Goal: Task Accomplishment & Management: Complete application form

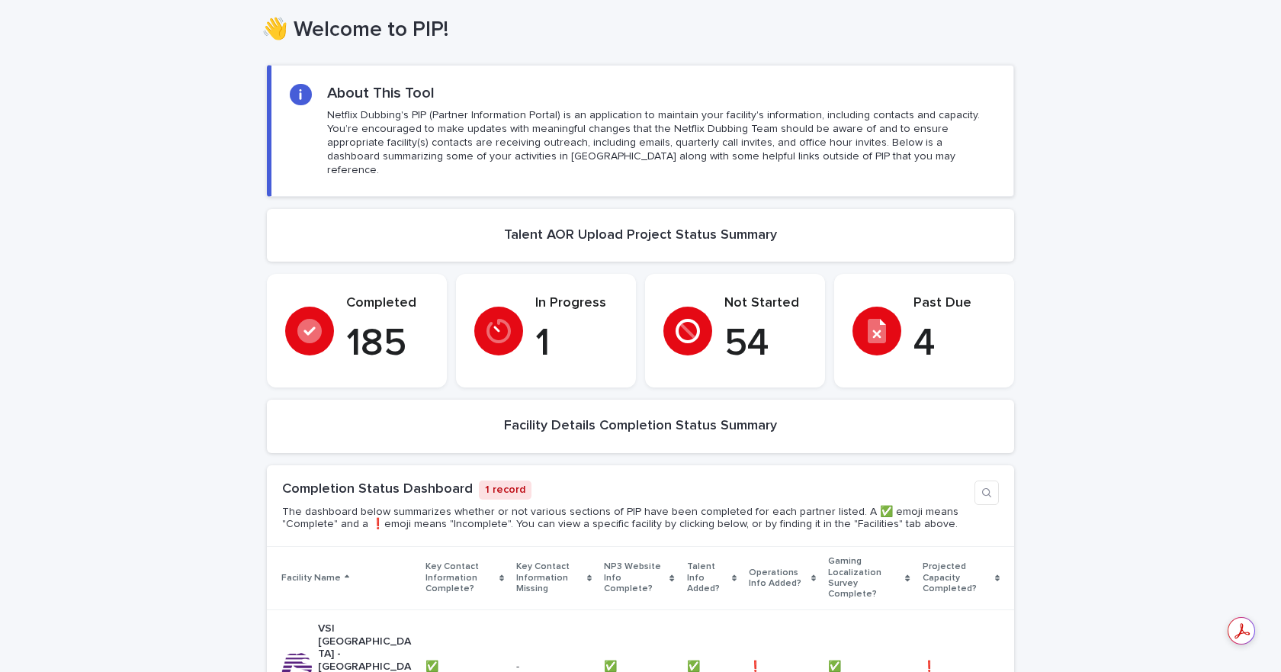
scroll to position [76, 0]
drag, startPoint x: 534, startPoint y: 322, endPoint x: 543, endPoint y: 322, distance: 8.4
click at [535, 322] on p "1" at bounding box center [576, 345] width 82 height 46
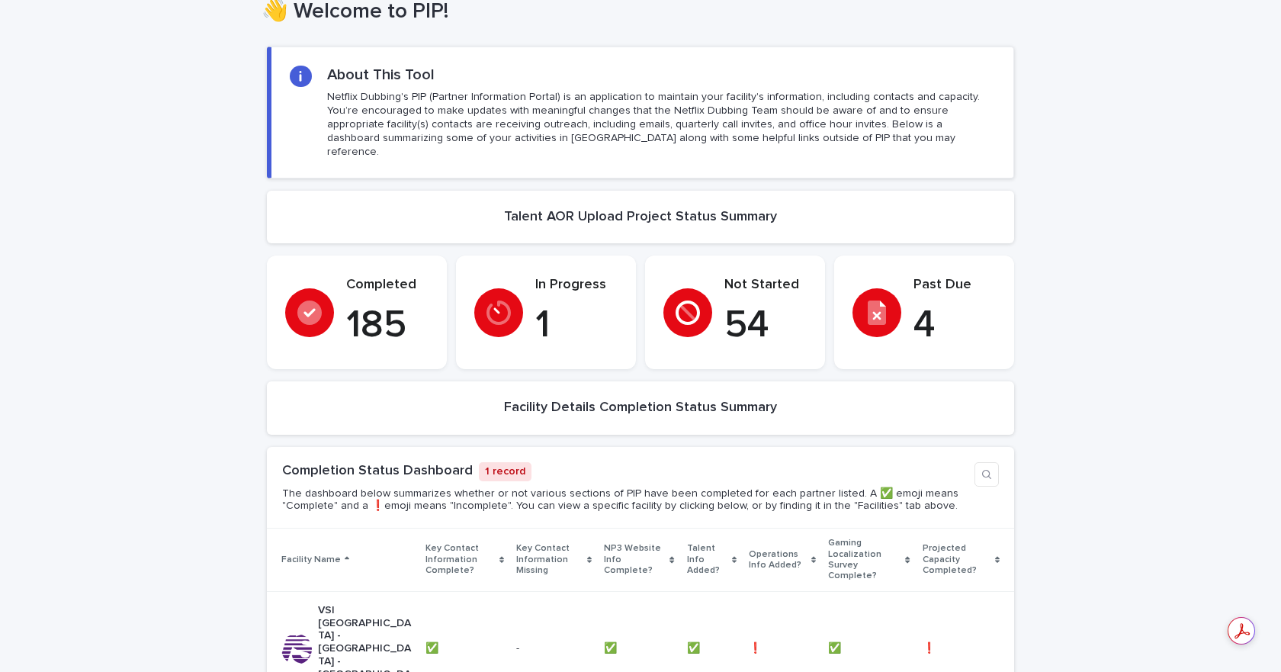
scroll to position [0, 0]
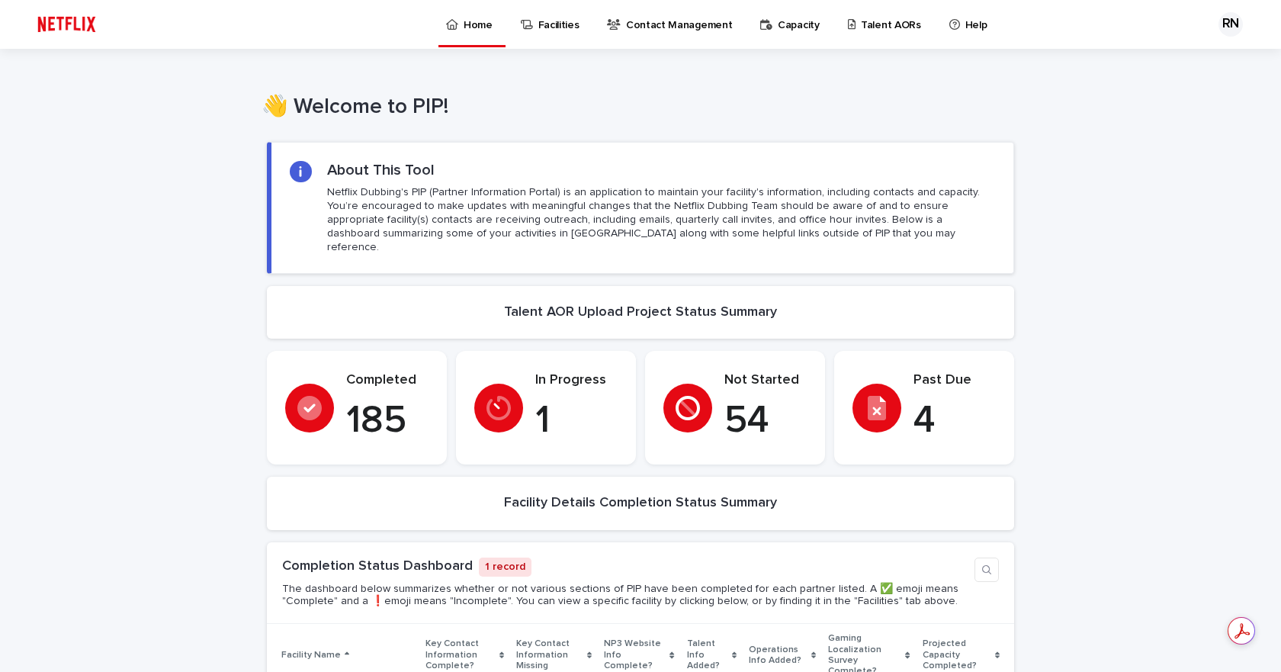
click at [861, 18] on p "Talent AORs" at bounding box center [891, 16] width 60 height 32
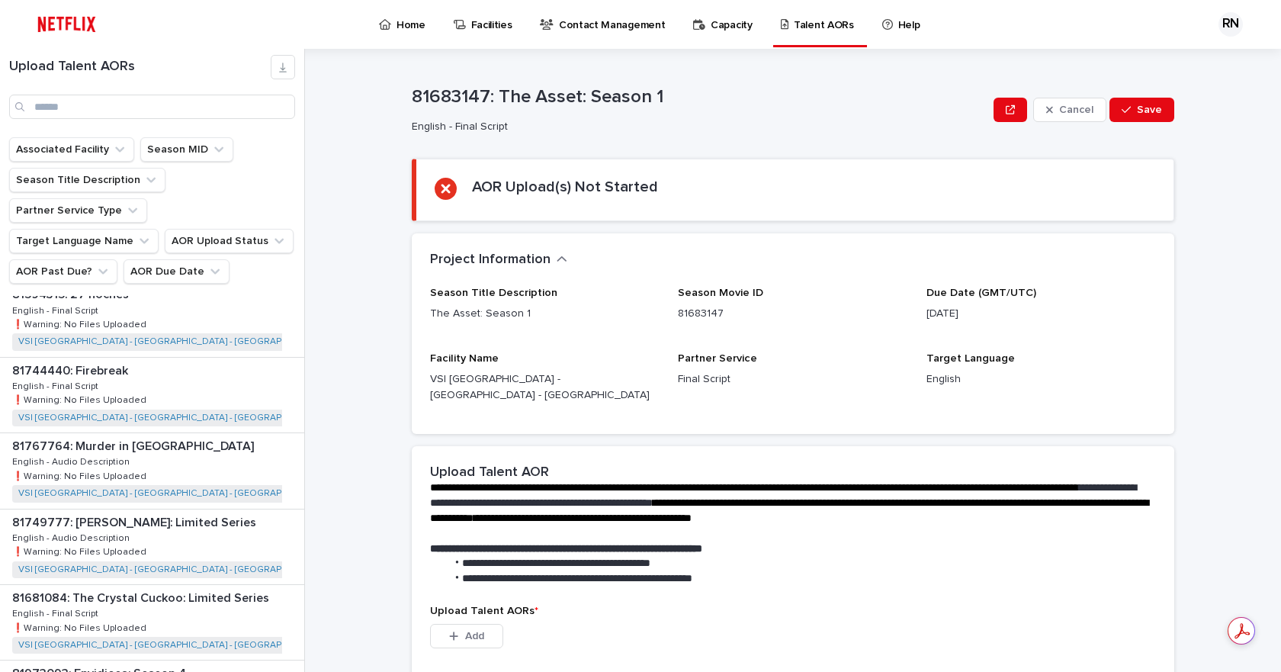
scroll to position [686, 0]
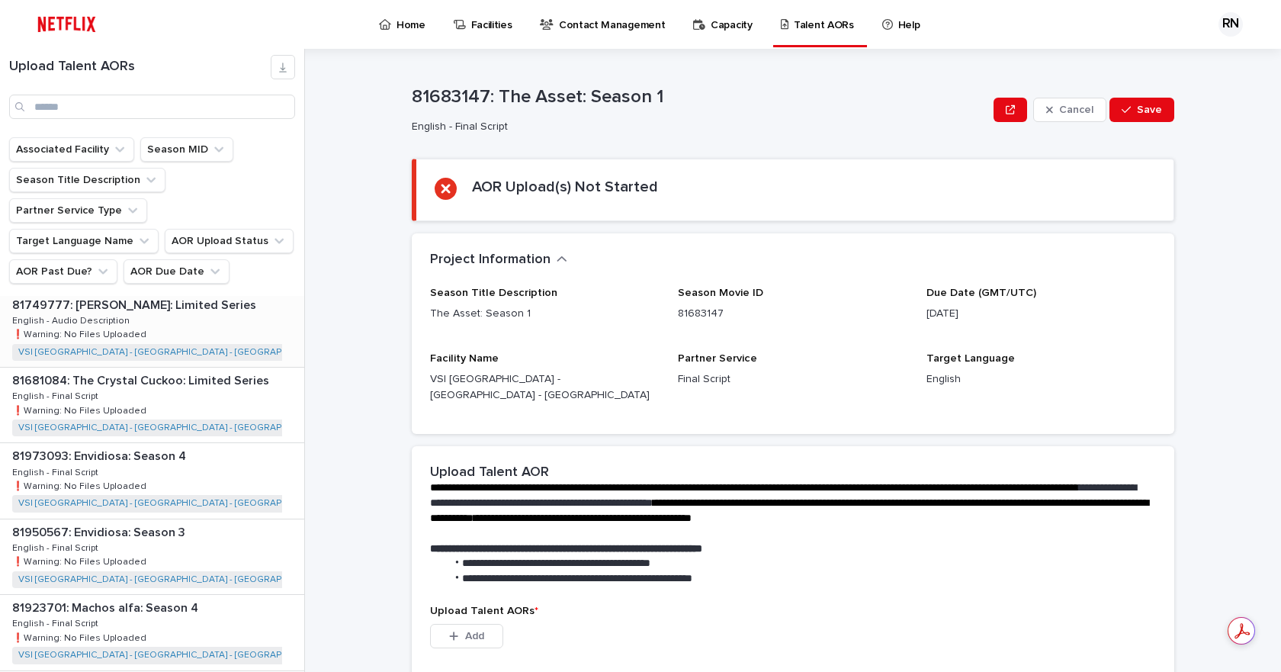
click at [188, 292] on div "81749777: [PERSON_NAME]: Limited Series 81749777: [PERSON_NAME]: Limited Series…" at bounding box center [152, 329] width 304 height 75
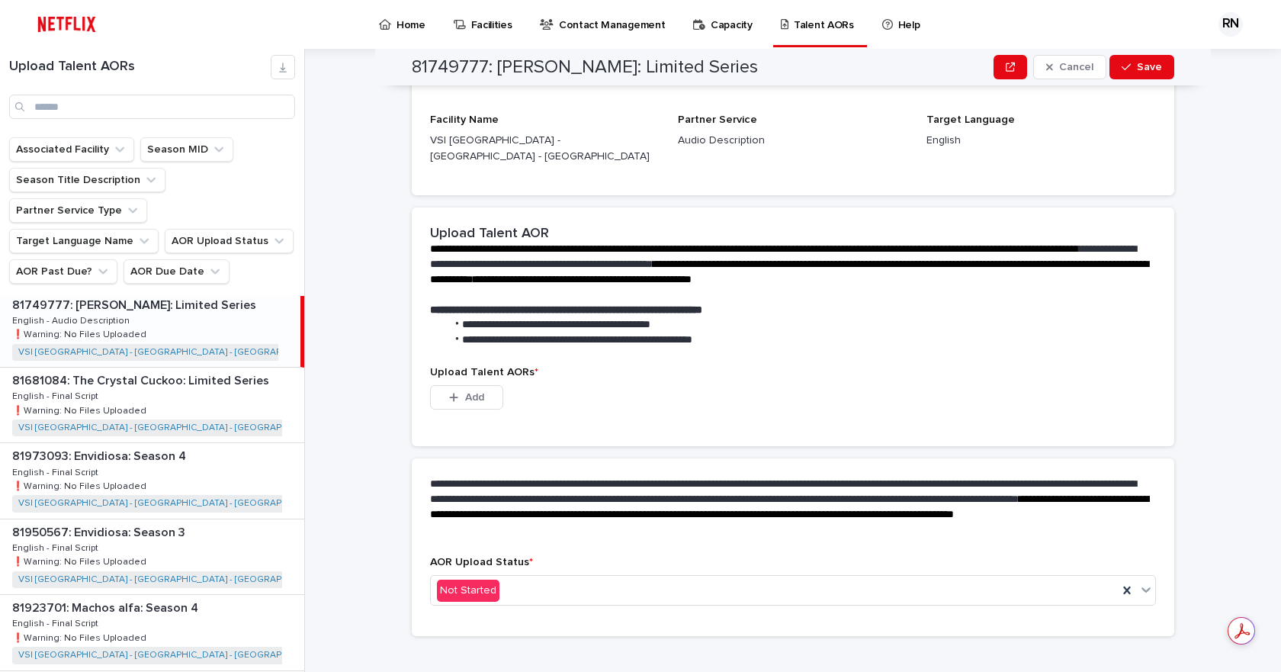
scroll to position [242, 0]
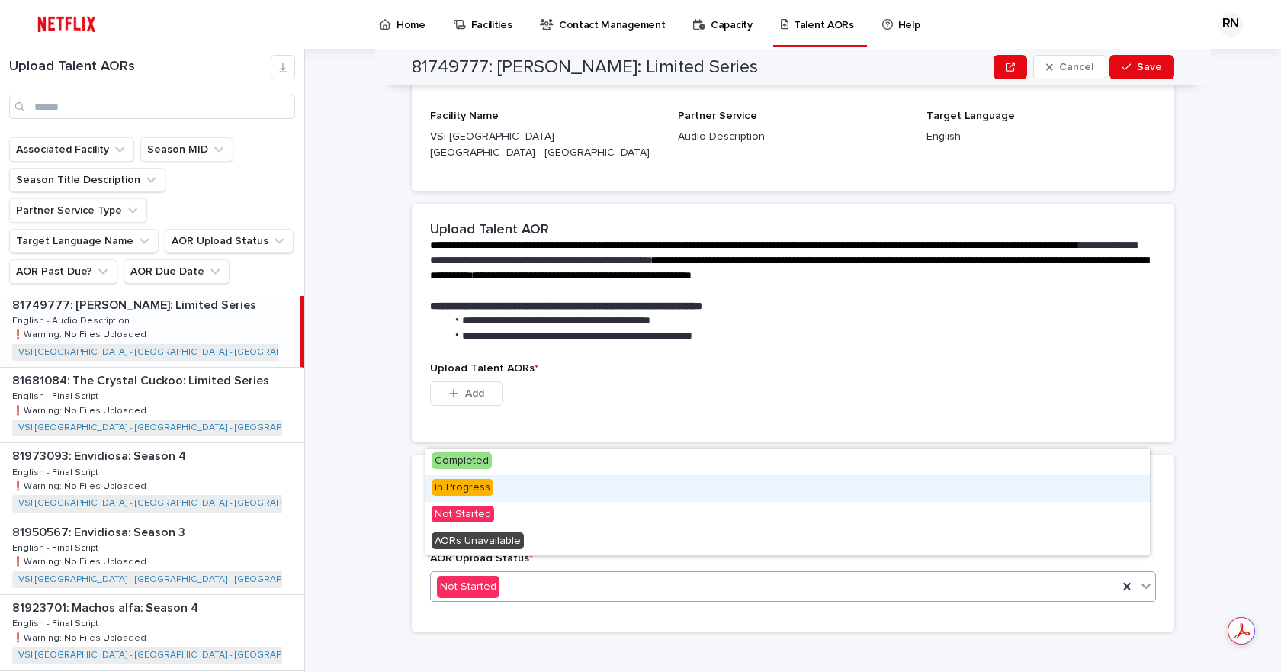
click at [447, 485] on span "In Progress" at bounding box center [462, 487] width 62 height 17
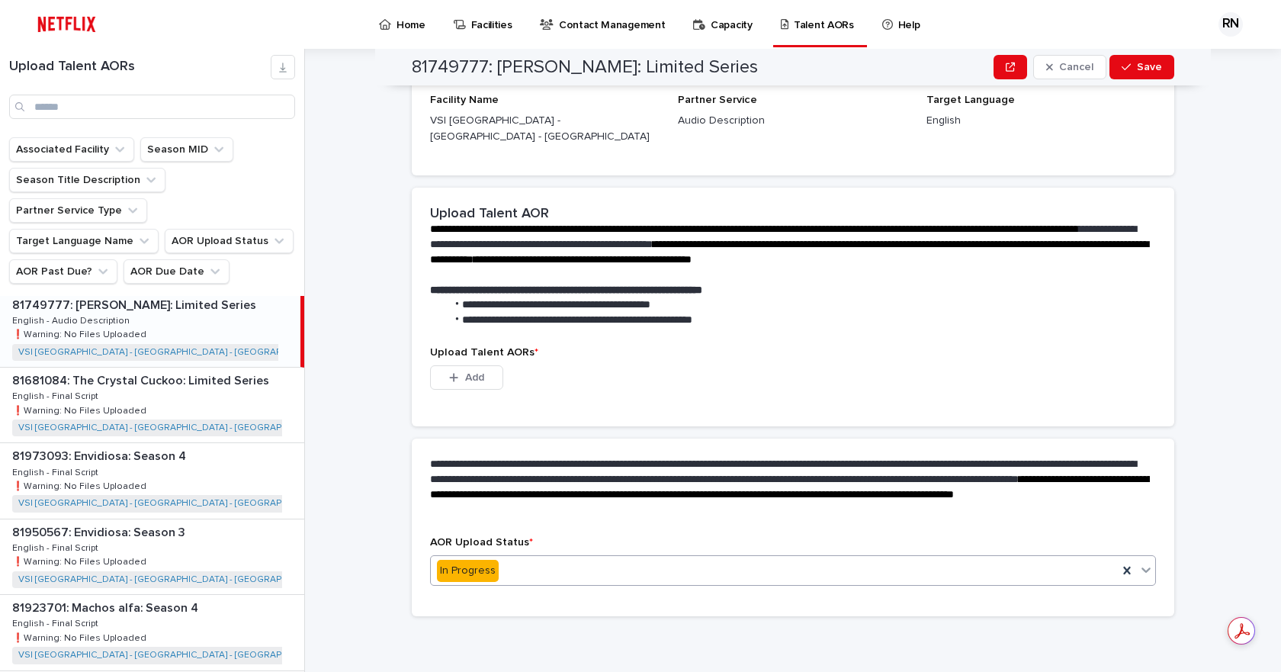
scroll to position [168, 0]
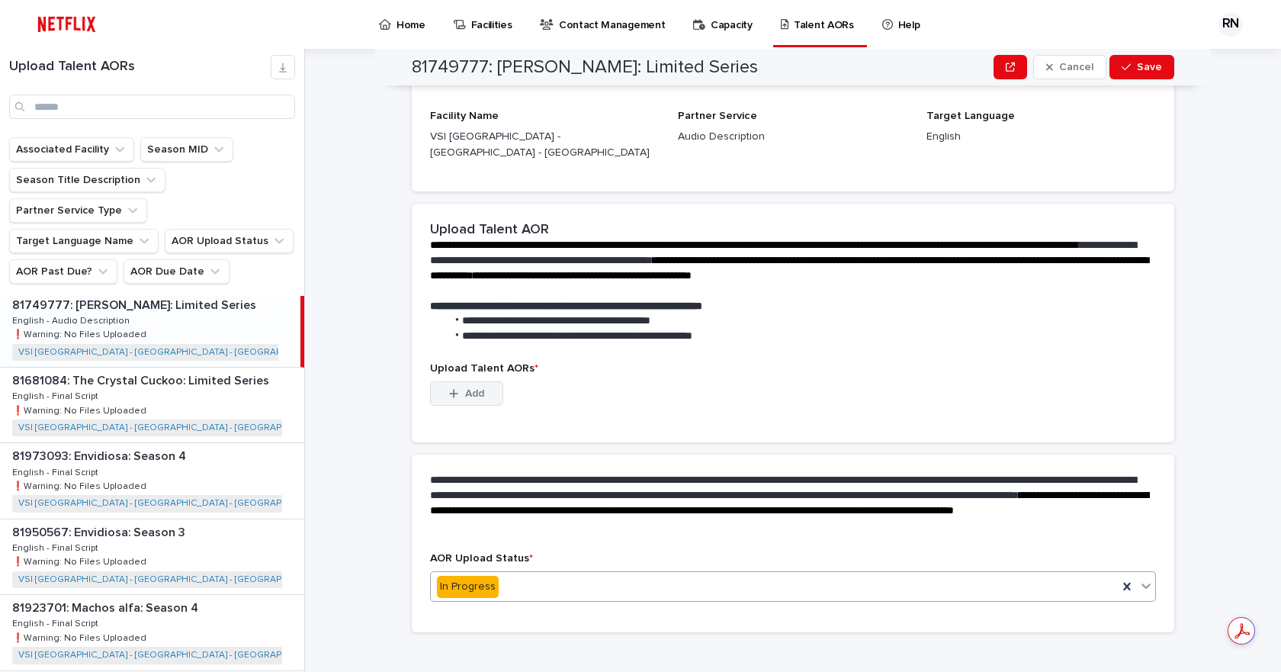
click at [457, 381] on button "Add" at bounding box center [466, 393] width 73 height 24
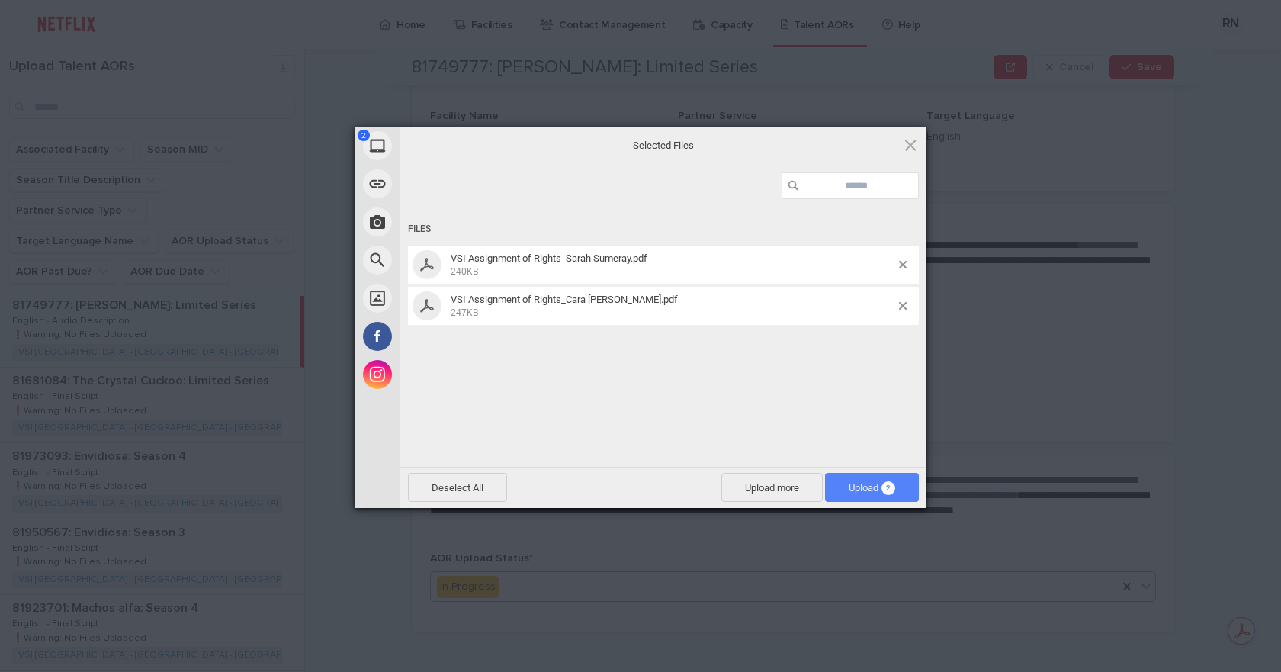
click at [838, 476] on span "Upload 2" at bounding box center [872, 487] width 94 height 29
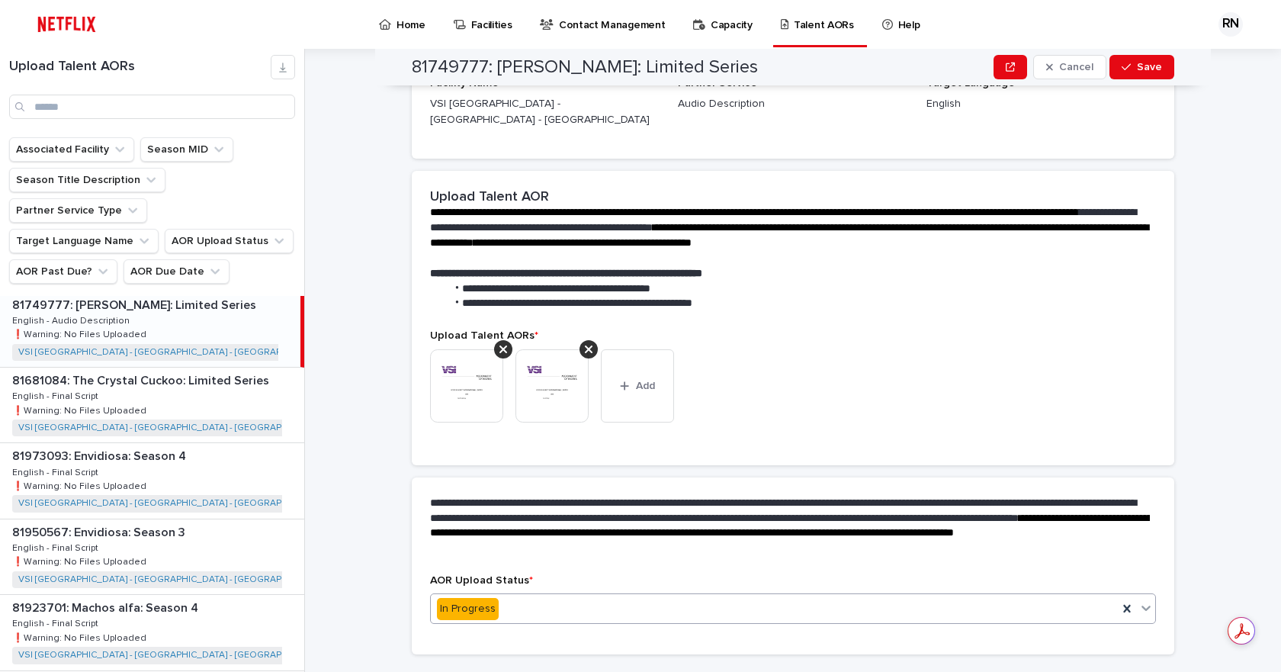
scroll to position [311, 0]
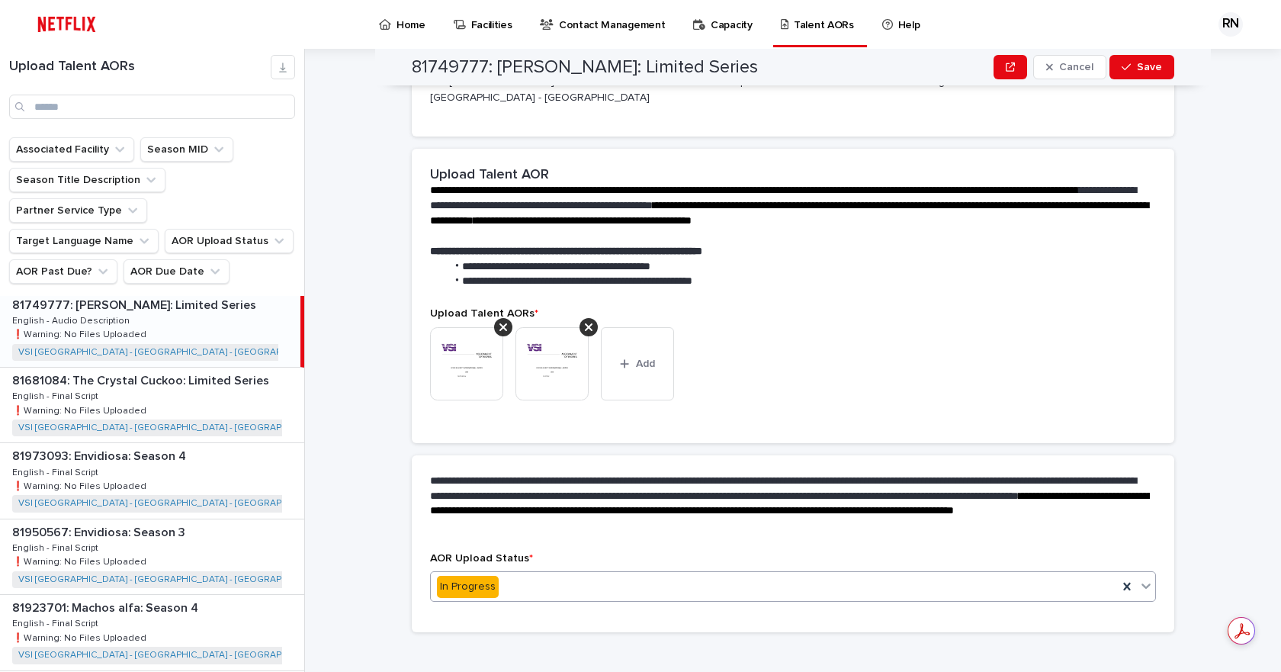
click at [617, 574] on div "In Progress" at bounding box center [774, 586] width 687 height 25
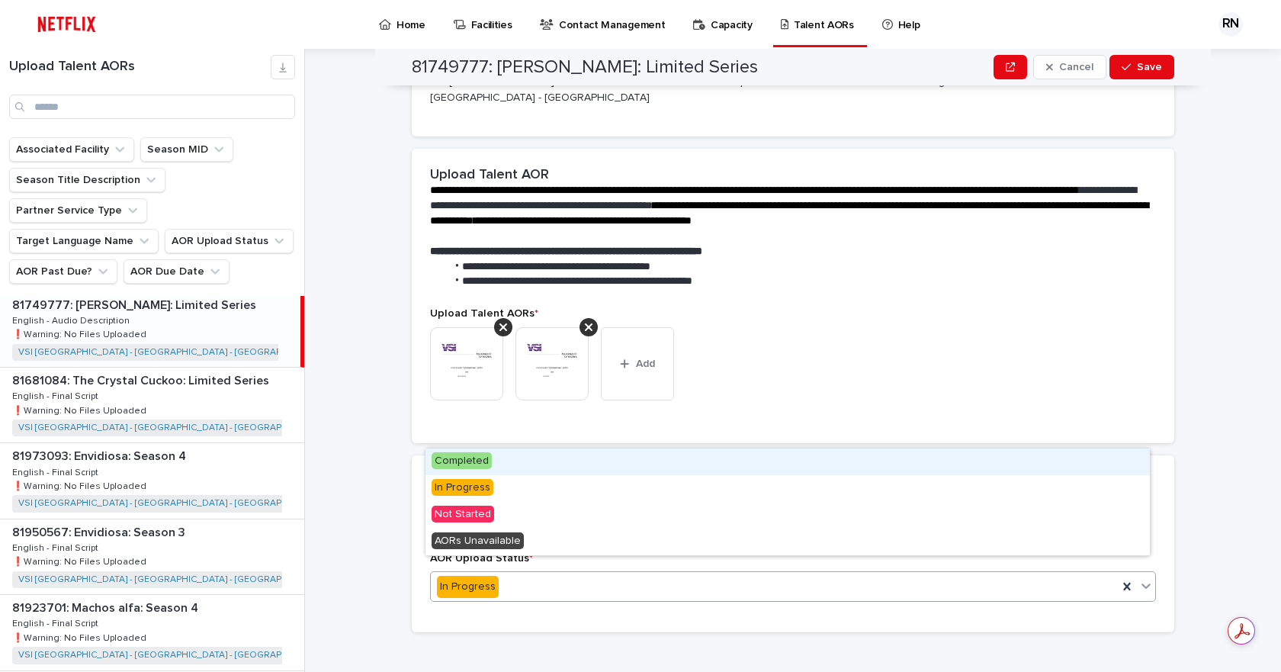
click at [439, 469] on div "Completed" at bounding box center [787, 461] width 724 height 27
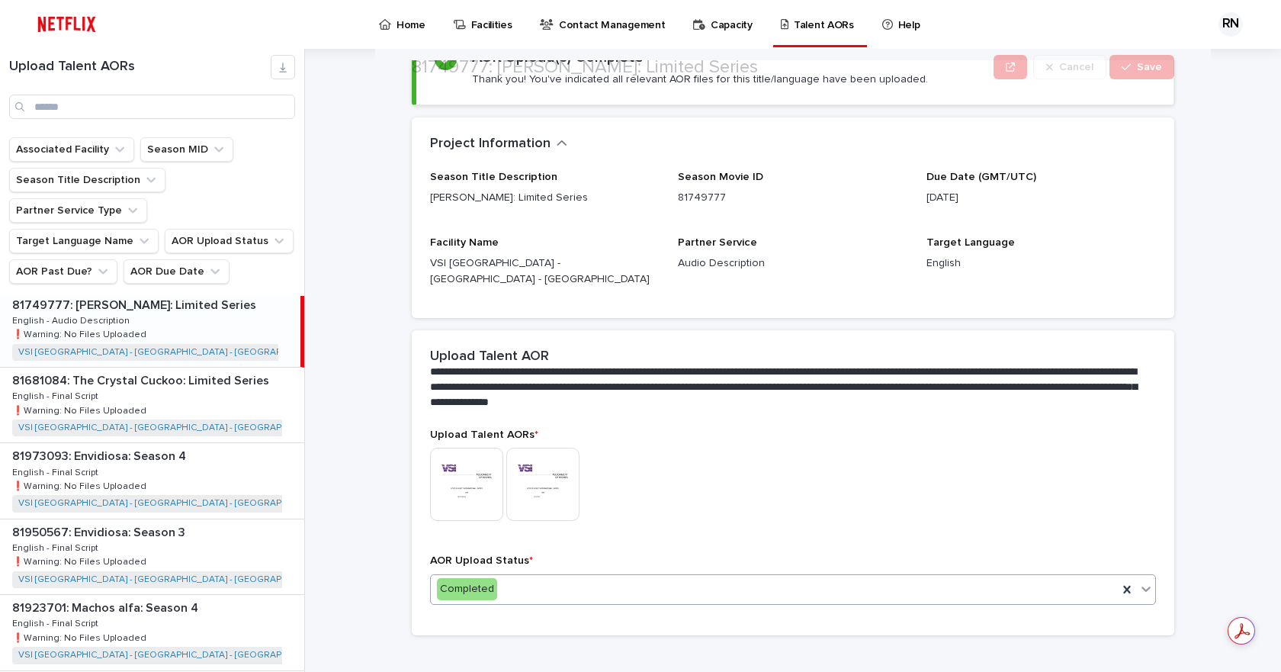
scroll to position [132, 0]
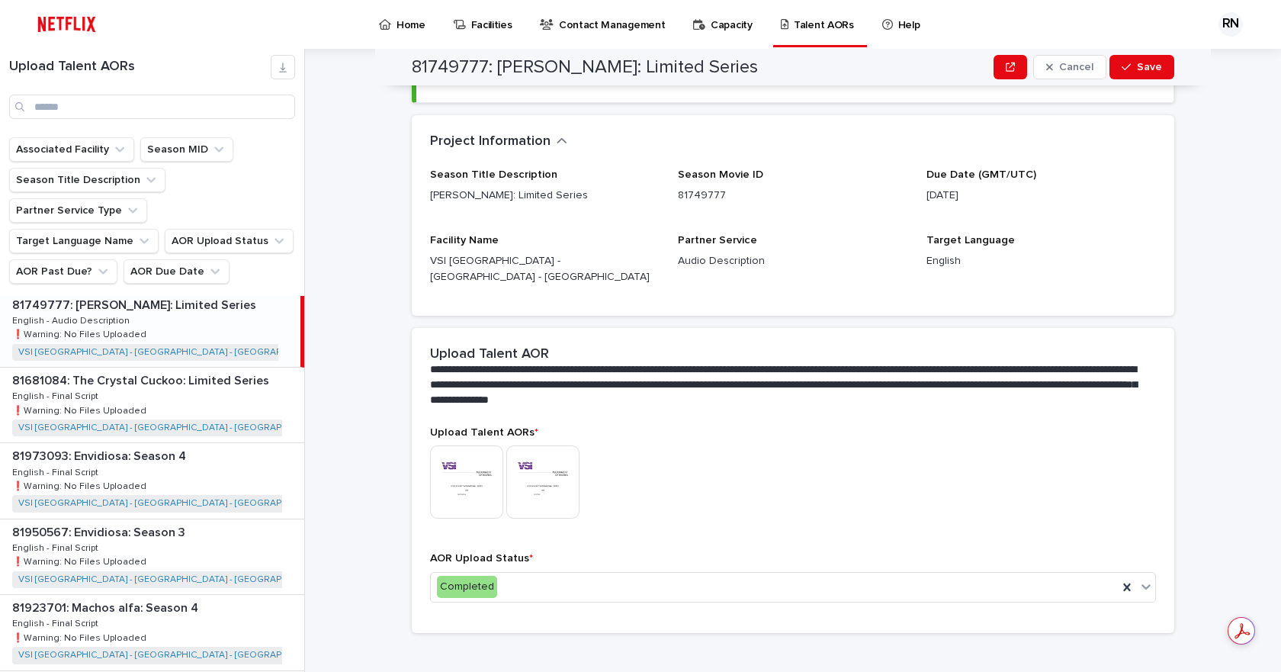
click at [484, 588] on div "AOR Upload Status * Completed" at bounding box center [793, 583] width 726 height 62
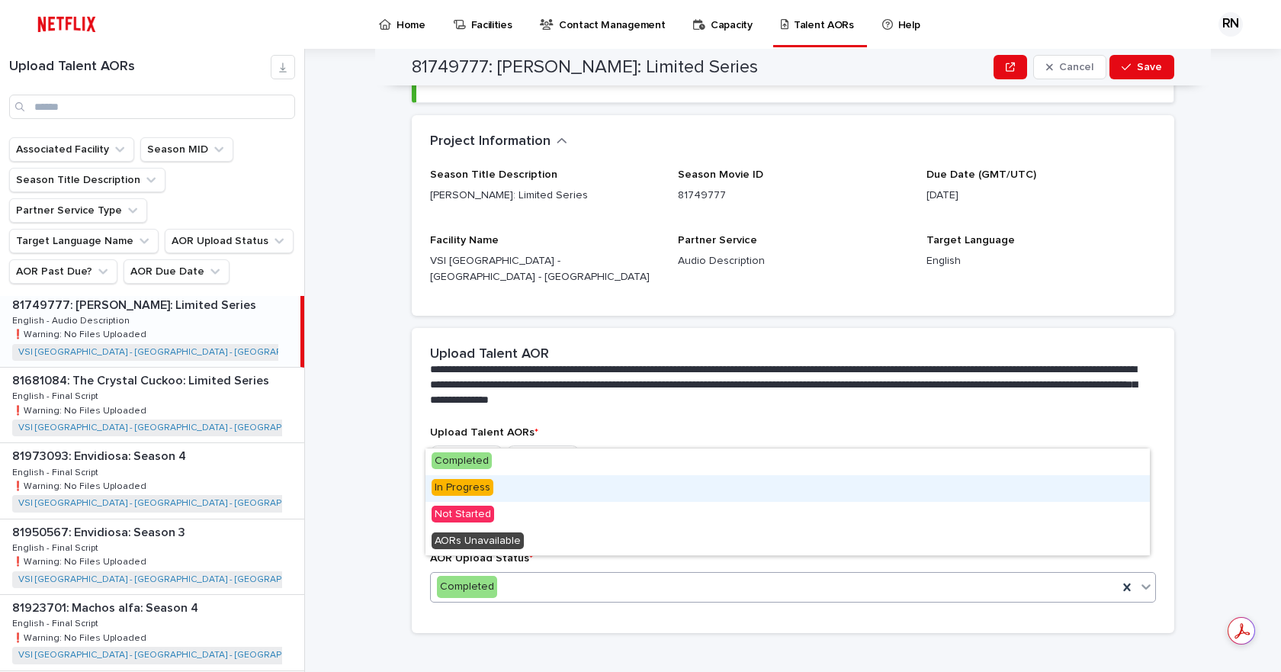
click at [467, 488] on span "In Progress" at bounding box center [462, 487] width 62 height 17
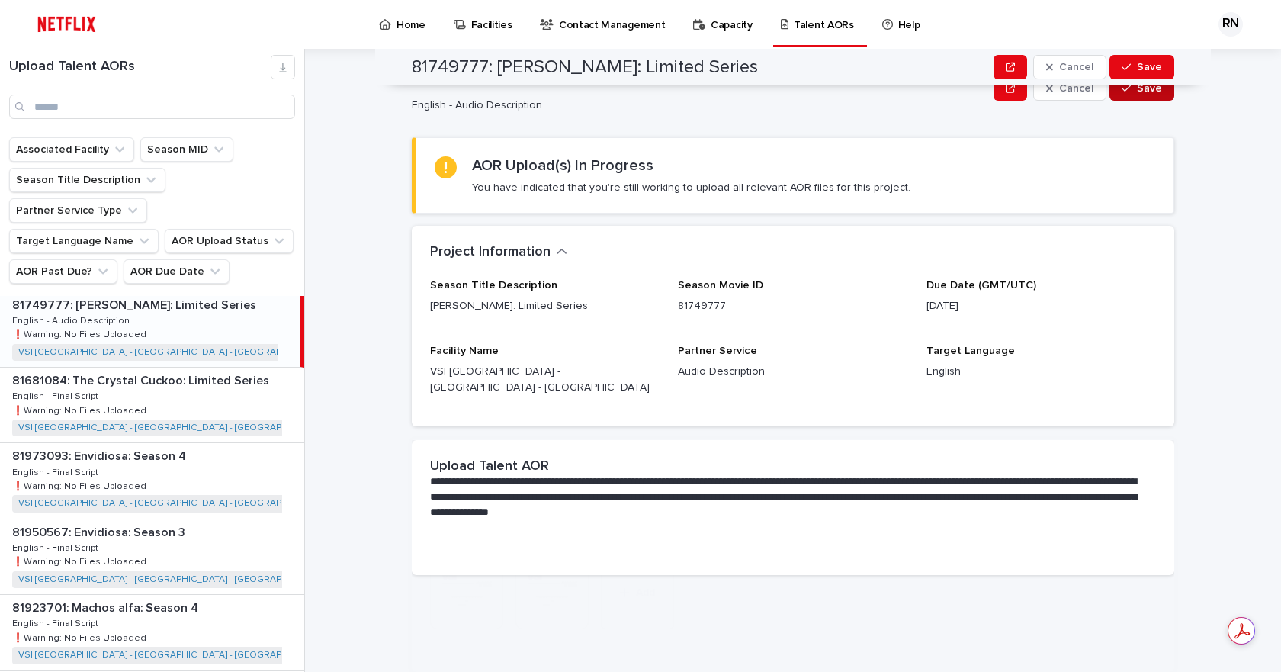
scroll to position [0, 0]
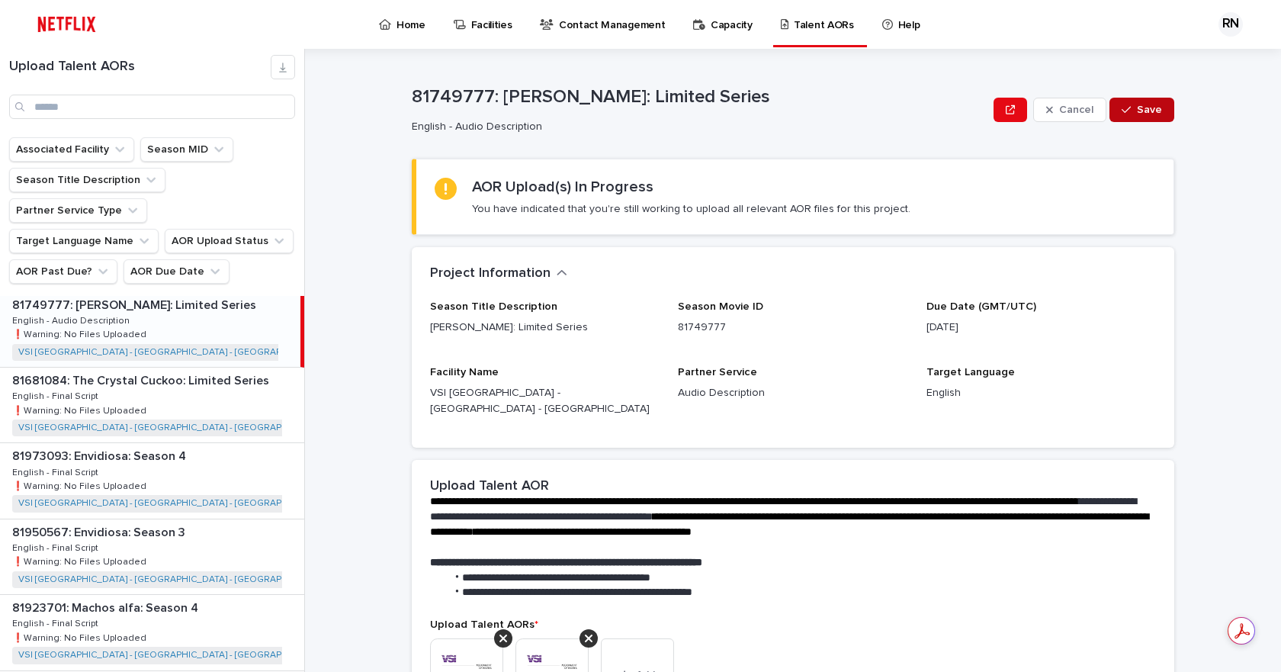
click at [1166, 106] on button "Save" at bounding box center [1141, 110] width 65 height 24
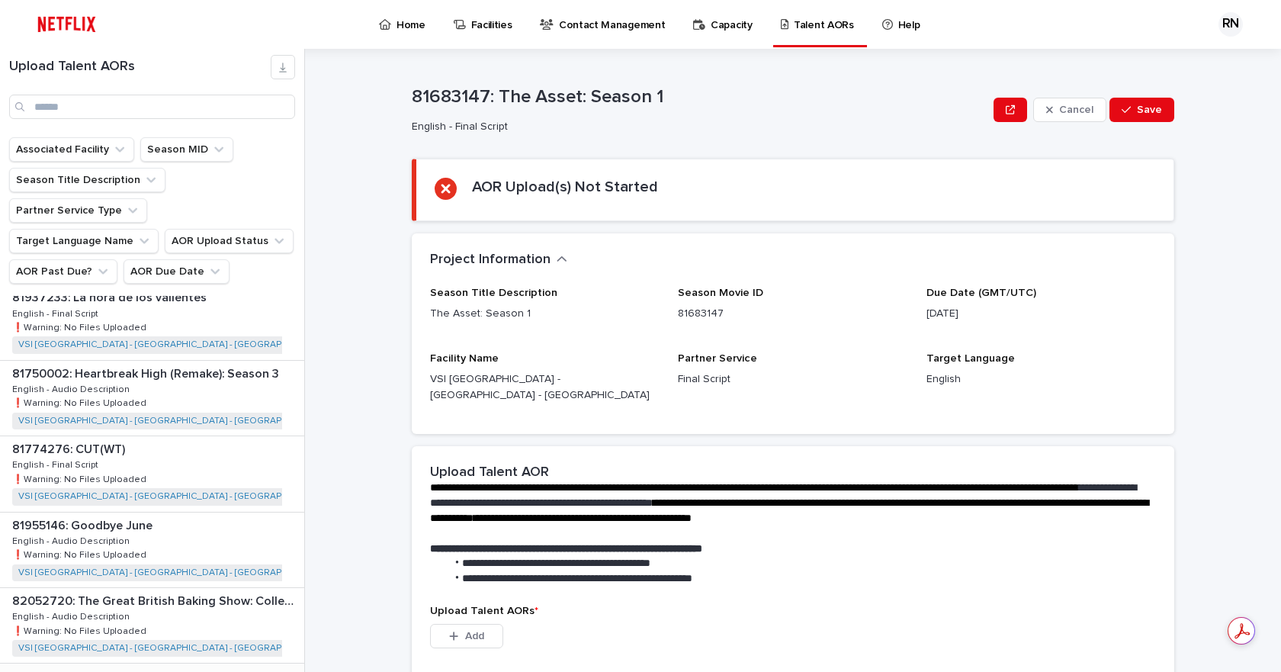
scroll to position [1917, 0]
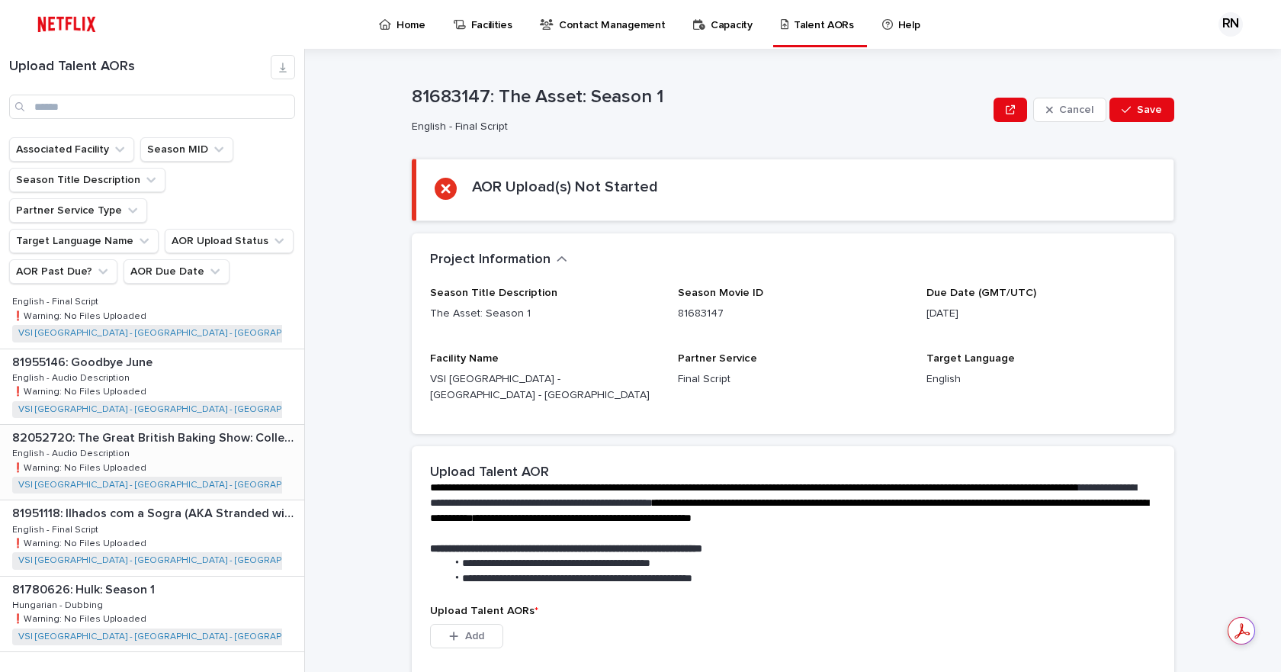
drag, startPoint x: 249, startPoint y: 648, endPoint x: 243, endPoint y: 439, distance: 209.0
click at [249, 671] on span "Next" at bounding box center [262, 683] width 34 height 11
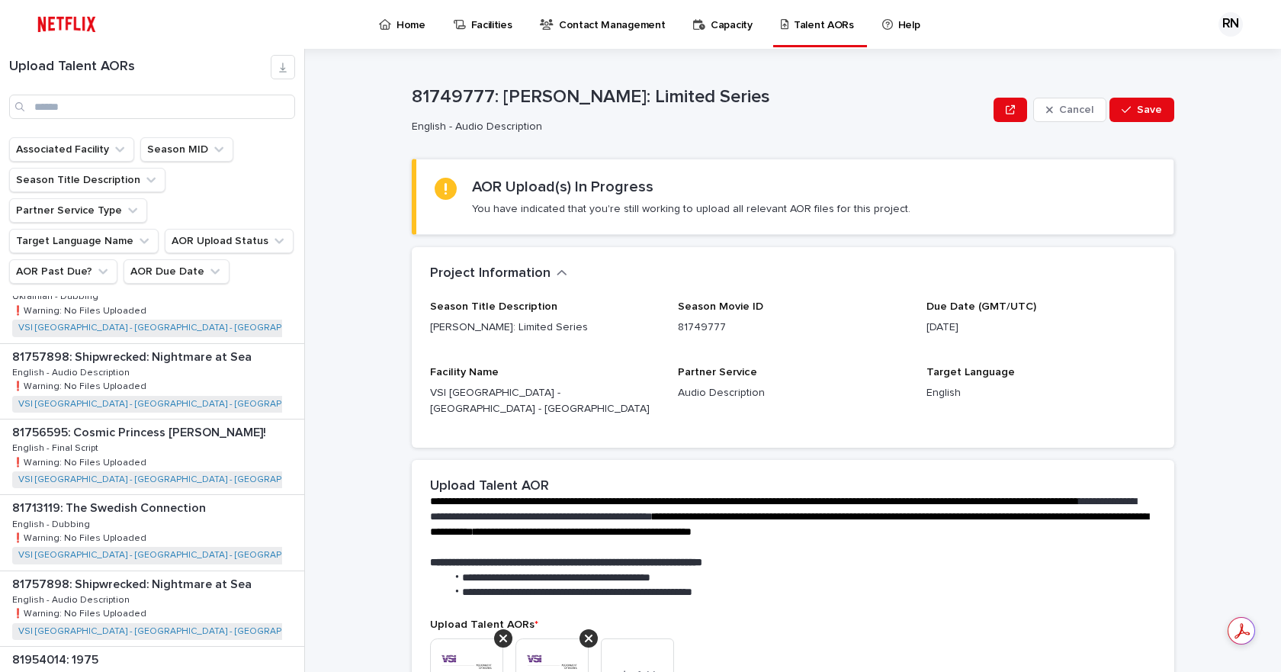
scroll to position [85, 0]
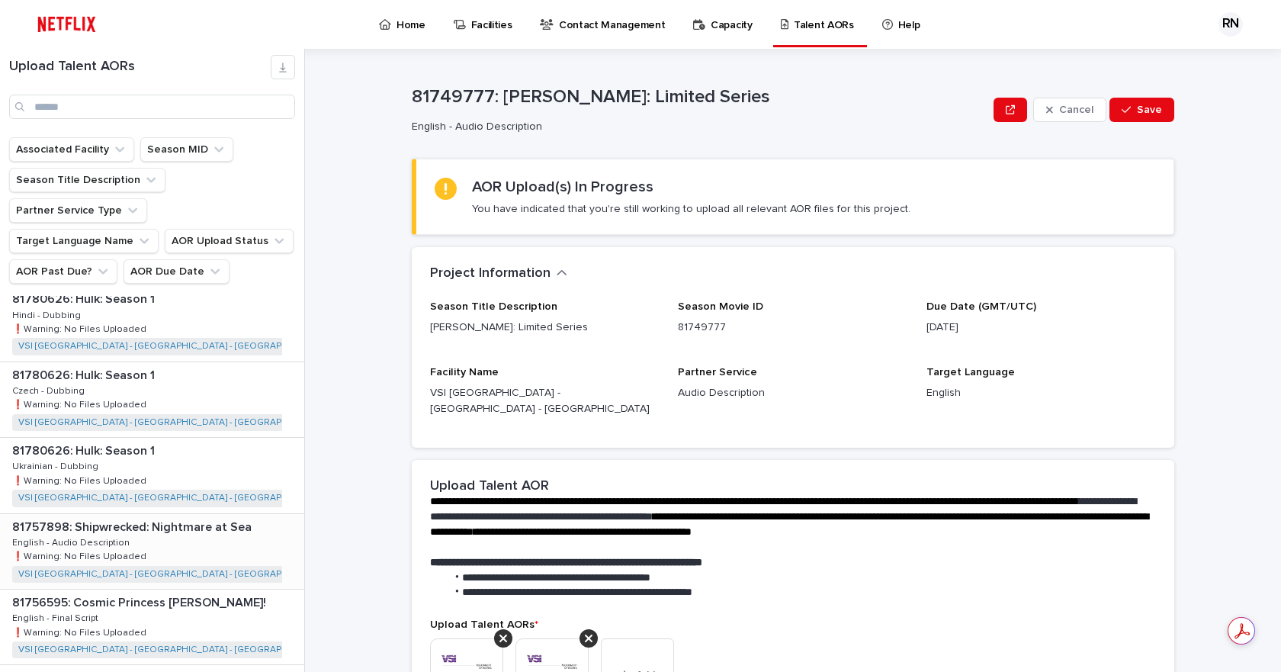
click at [148, 514] on div "81757898: Shipwrecked: Nightmare at Sea 81757898: Shipwrecked: Nightmare at Sea…" at bounding box center [152, 551] width 304 height 75
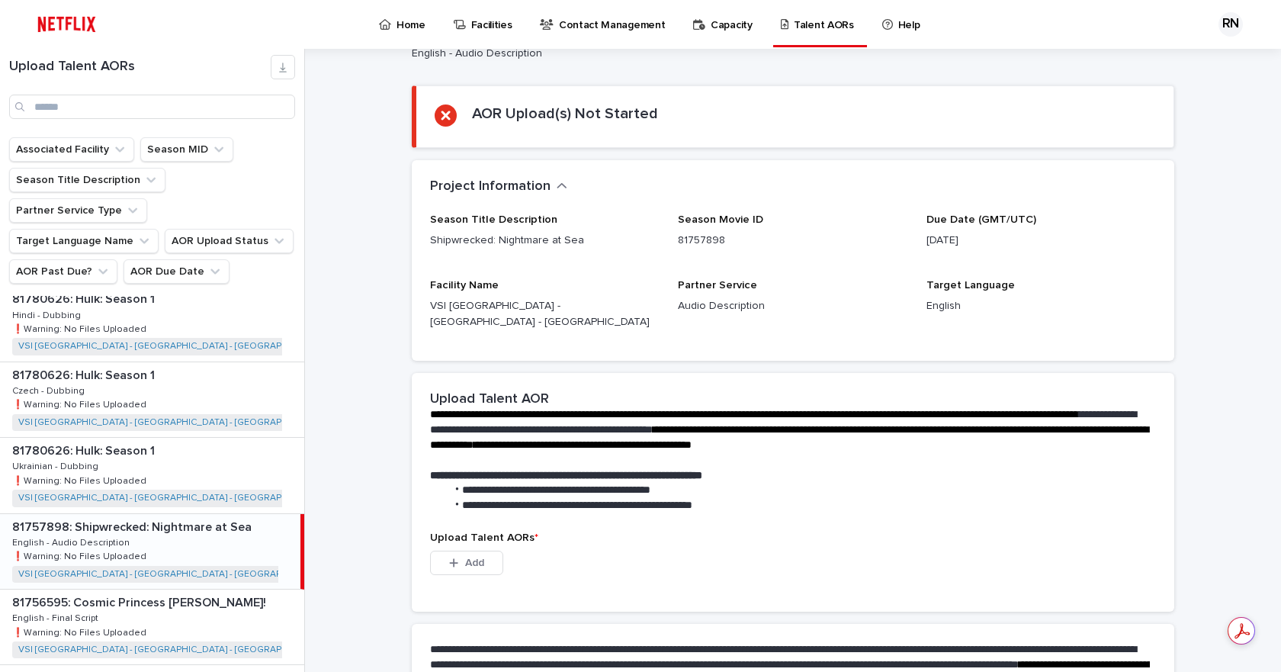
scroll to position [242, 0]
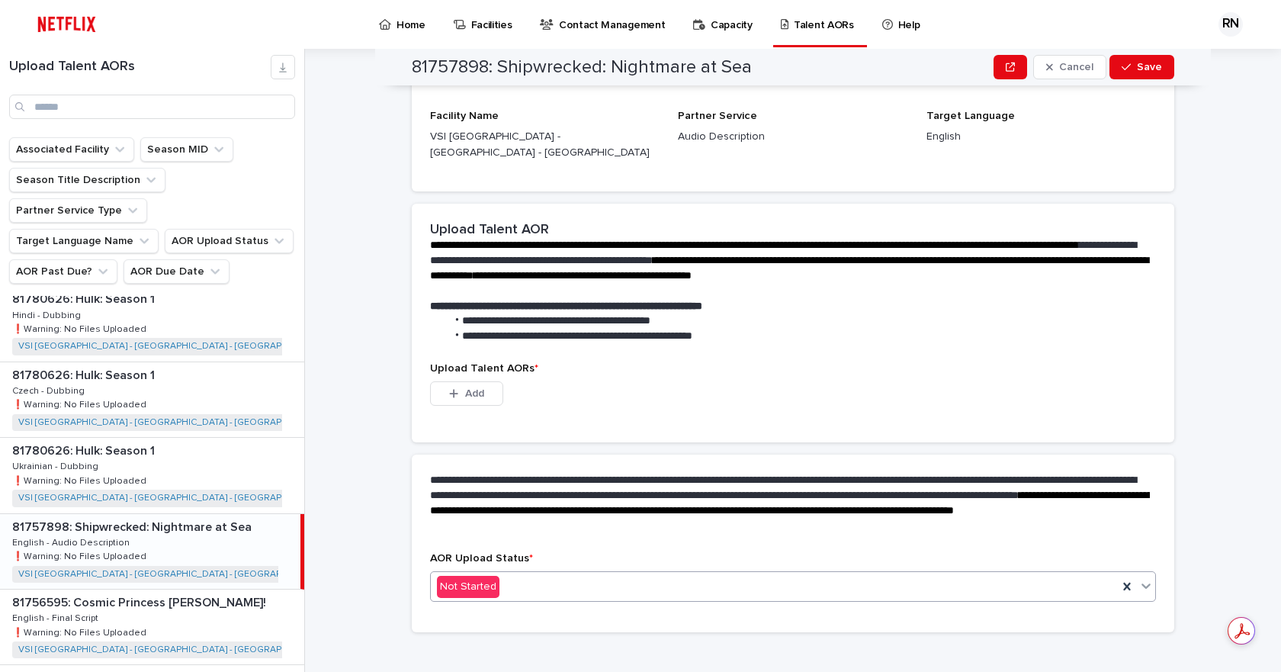
click at [737, 582] on div "Not Started" at bounding box center [774, 586] width 687 height 25
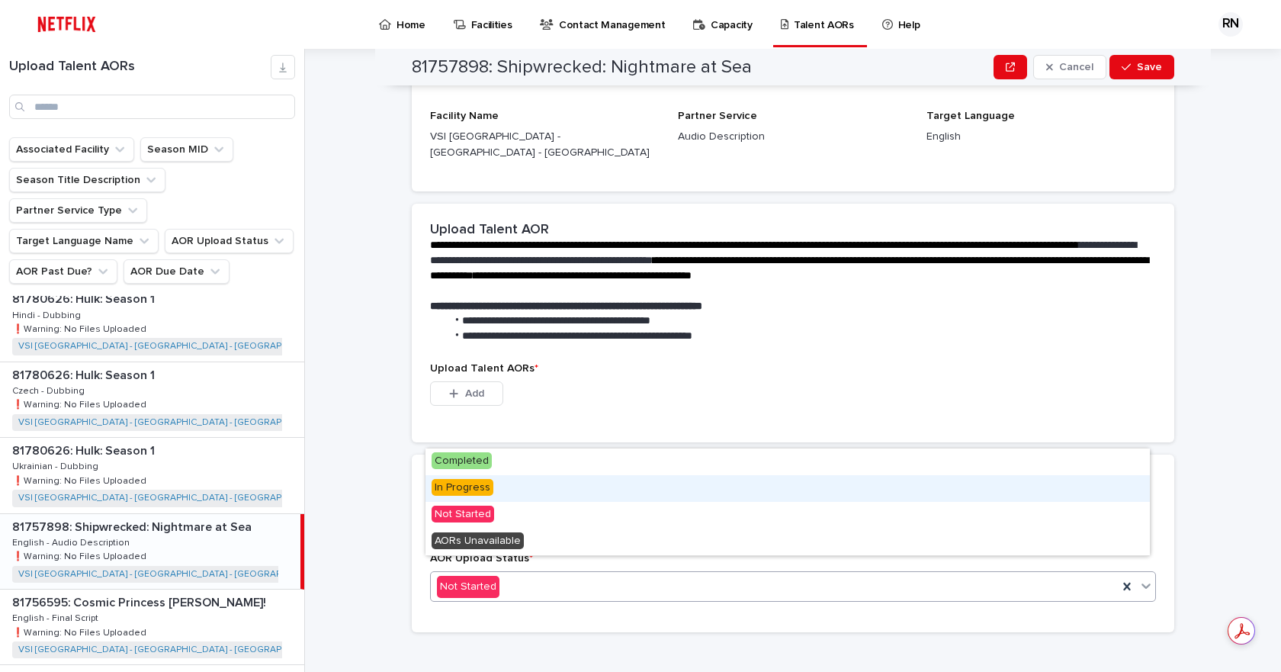
click at [451, 495] on span "In Progress" at bounding box center [462, 487] width 62 height 17
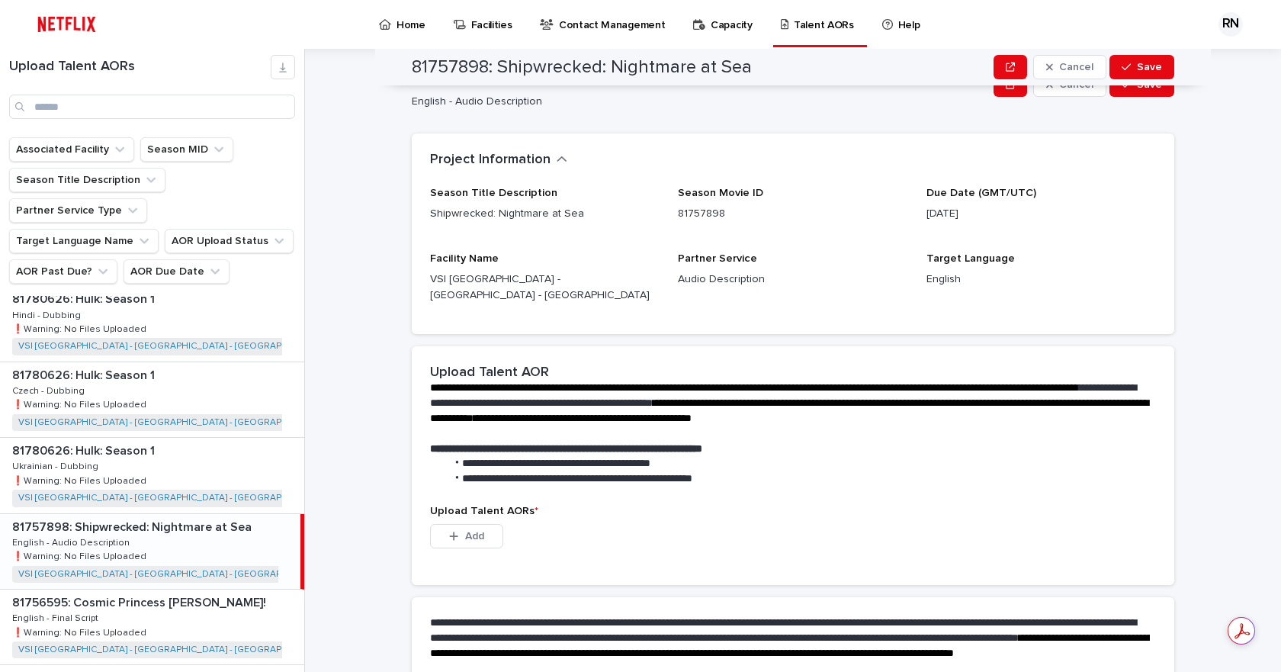
scroll to position [0, 0]
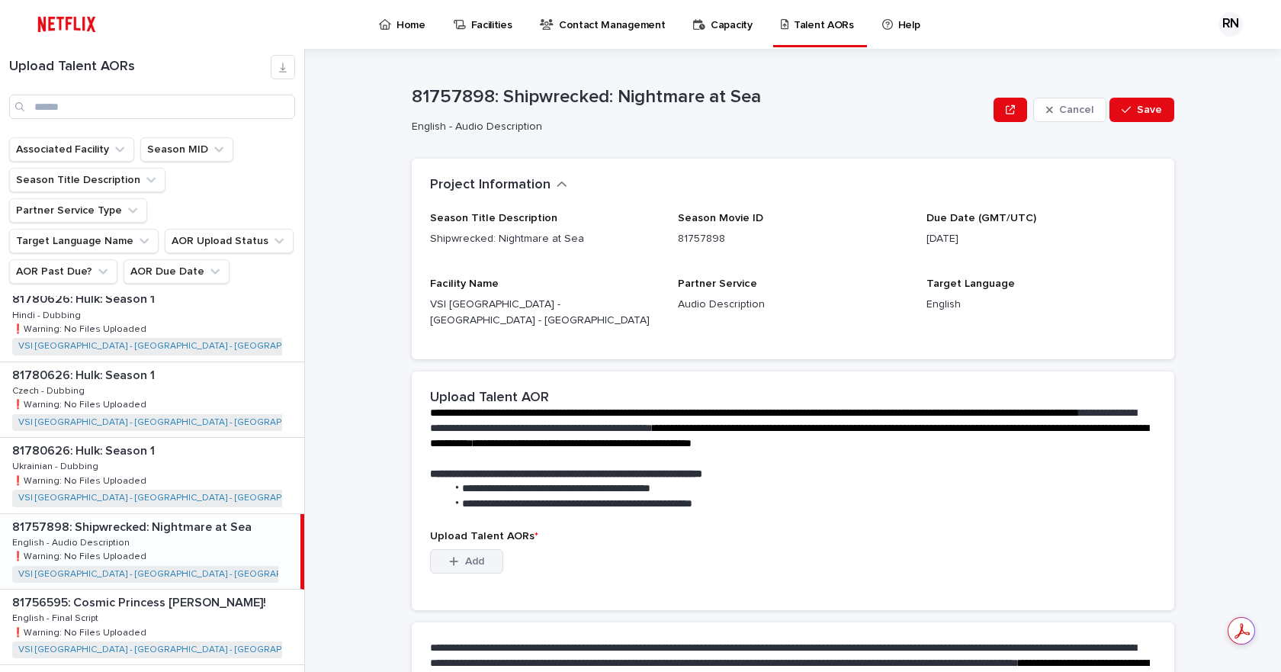
click at [473, 556] on span "Add" at bounding box center [474, 561] width 19 height 11
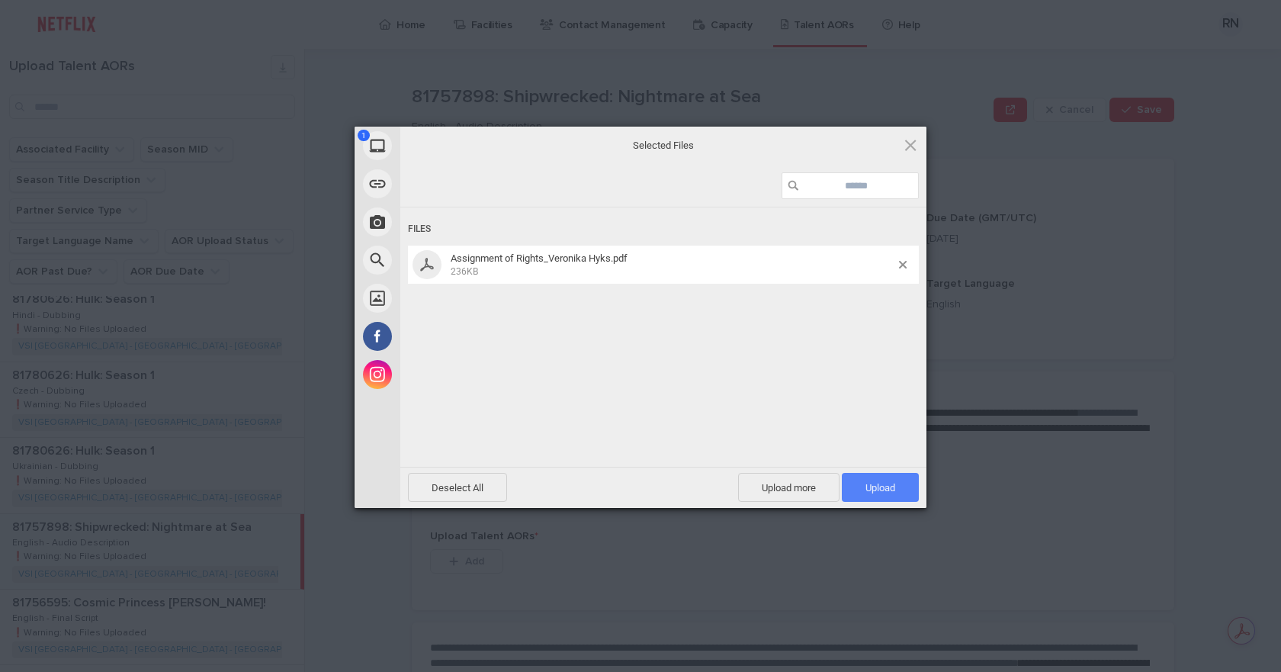
click at [896, 486] on span "Upload 1" at bounding box center [880, 487] width 77 height 29
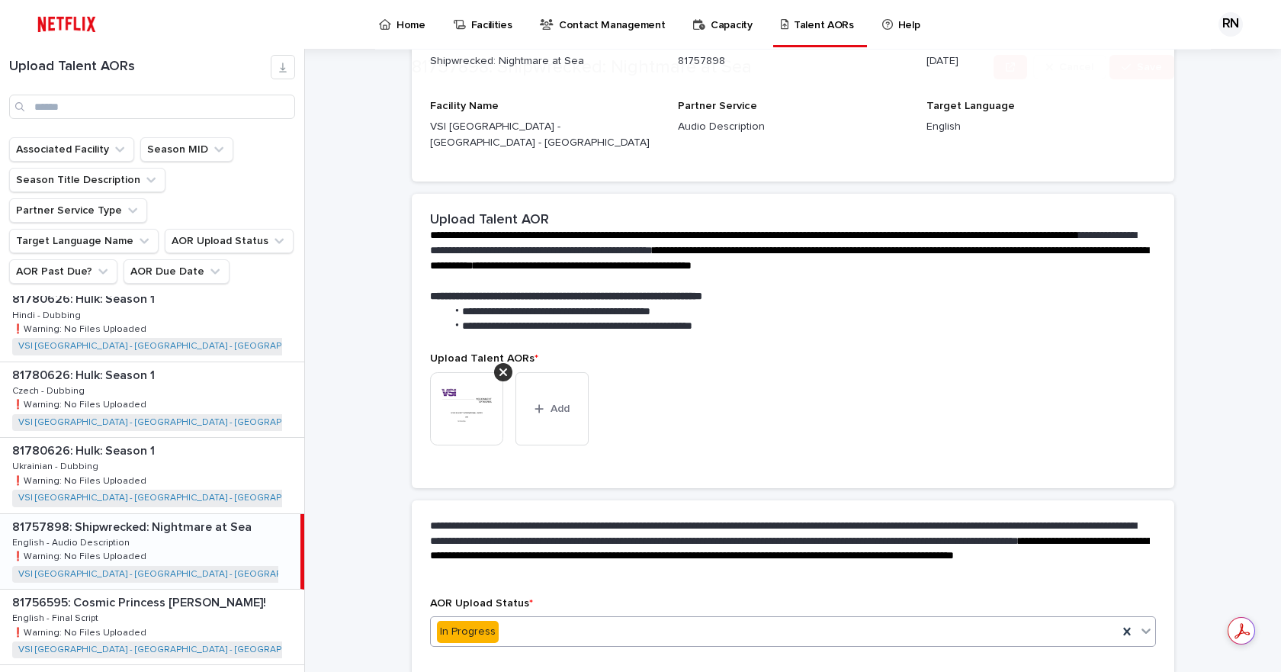
scroll to position [311, 0]
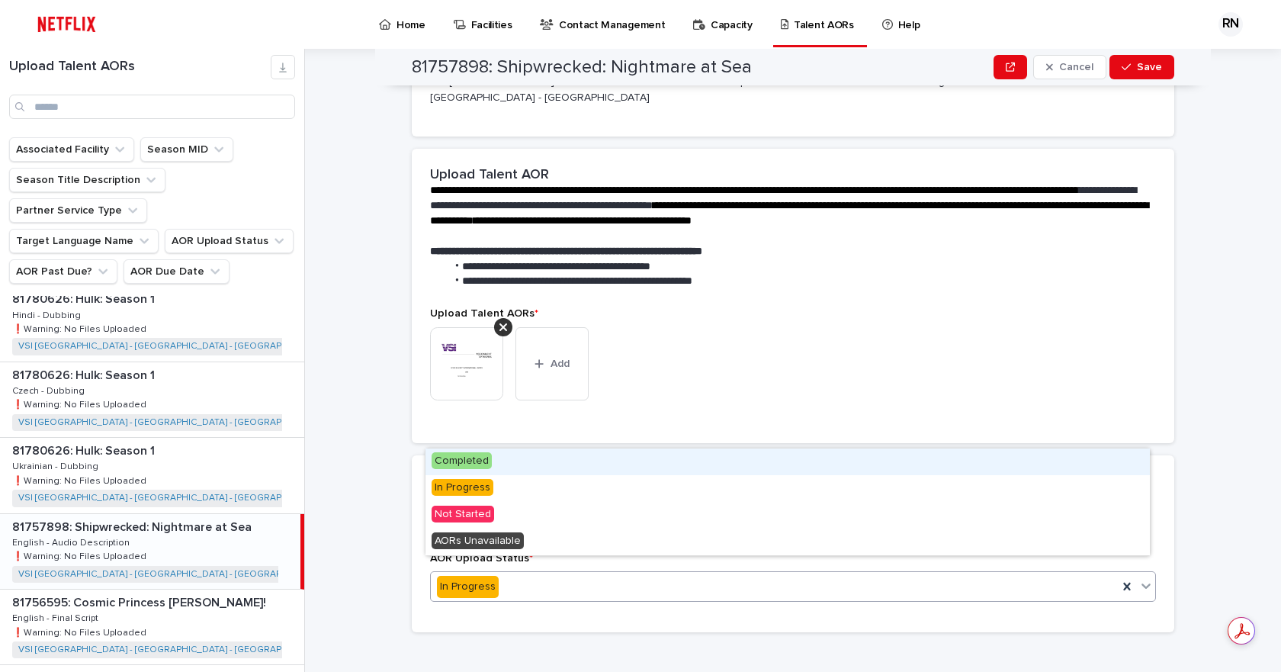
click at [456, 455] on span "Completed" at bounding box center [461, 460] width 60 height 17
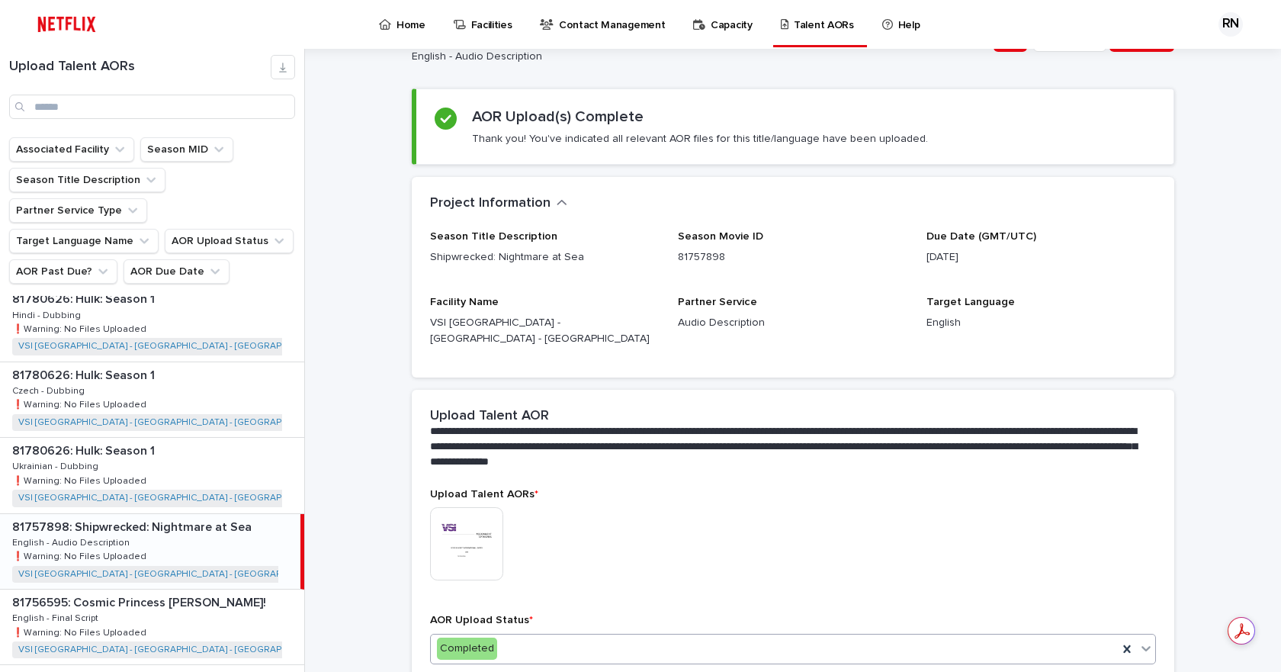
scroll to position [132, 0]
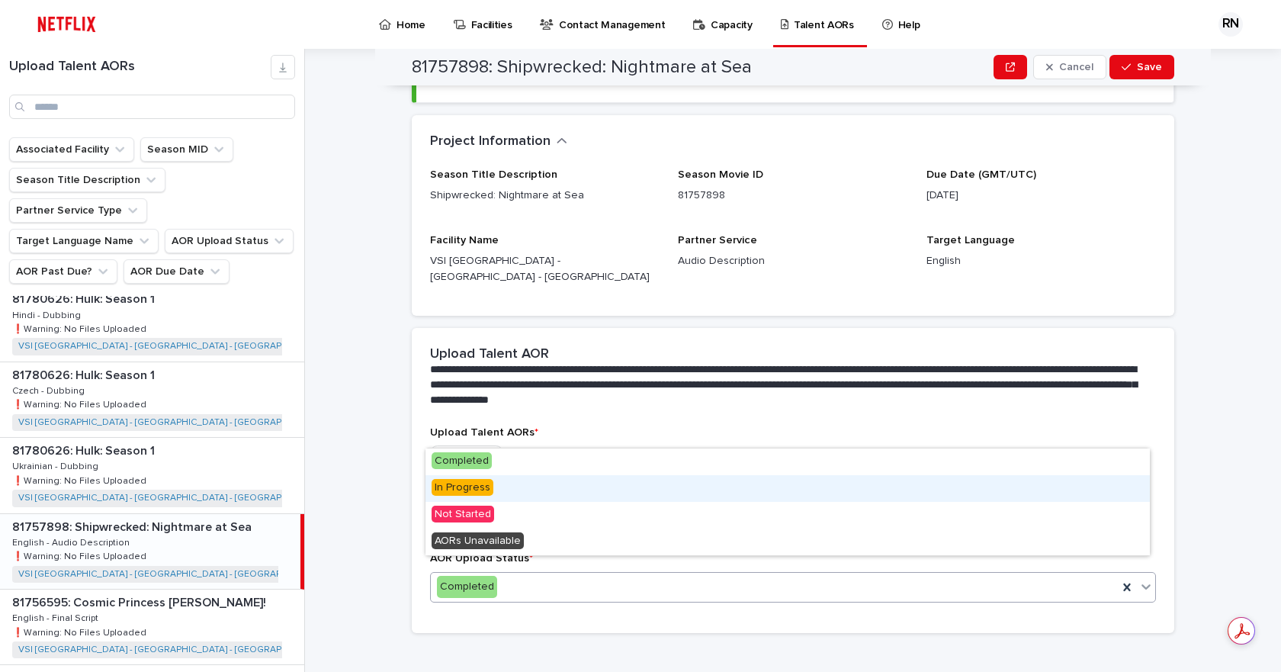
click at [472, 484] on span "In Progress" at bounding box center [462, 487] width 62 height 17
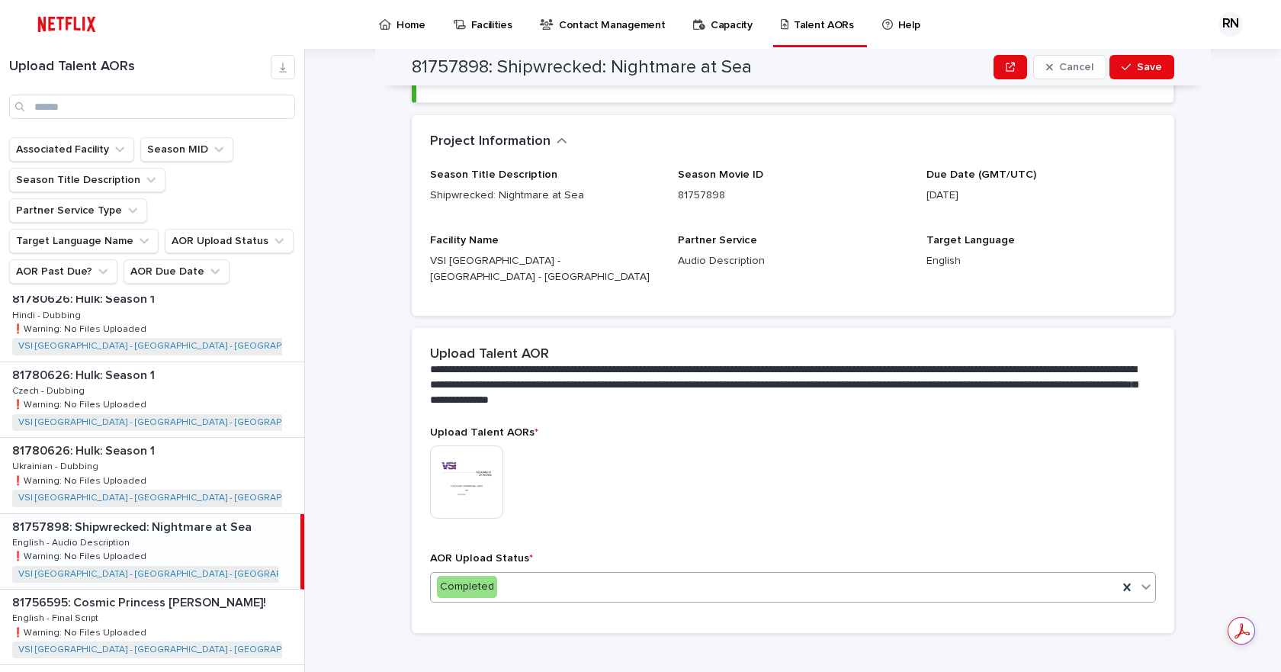
scroll to position [0, 0]
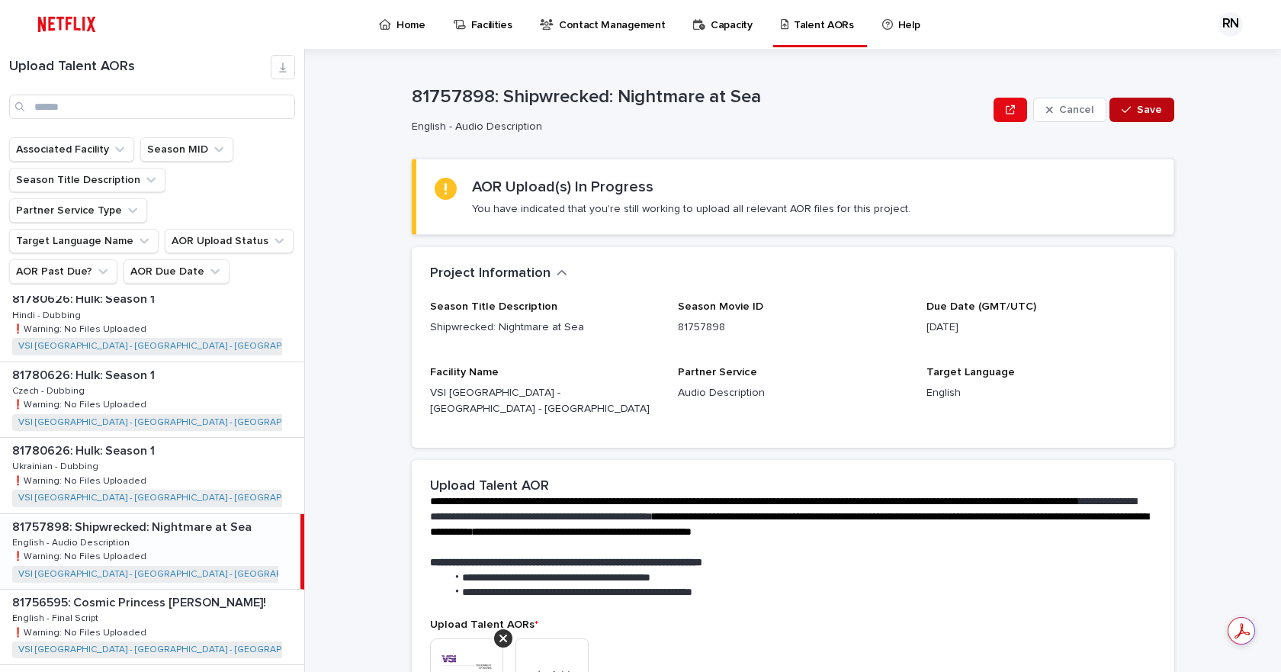
click at [1155, 114] on span "Save" at bounding box center [1149, 109] width 25 height 11
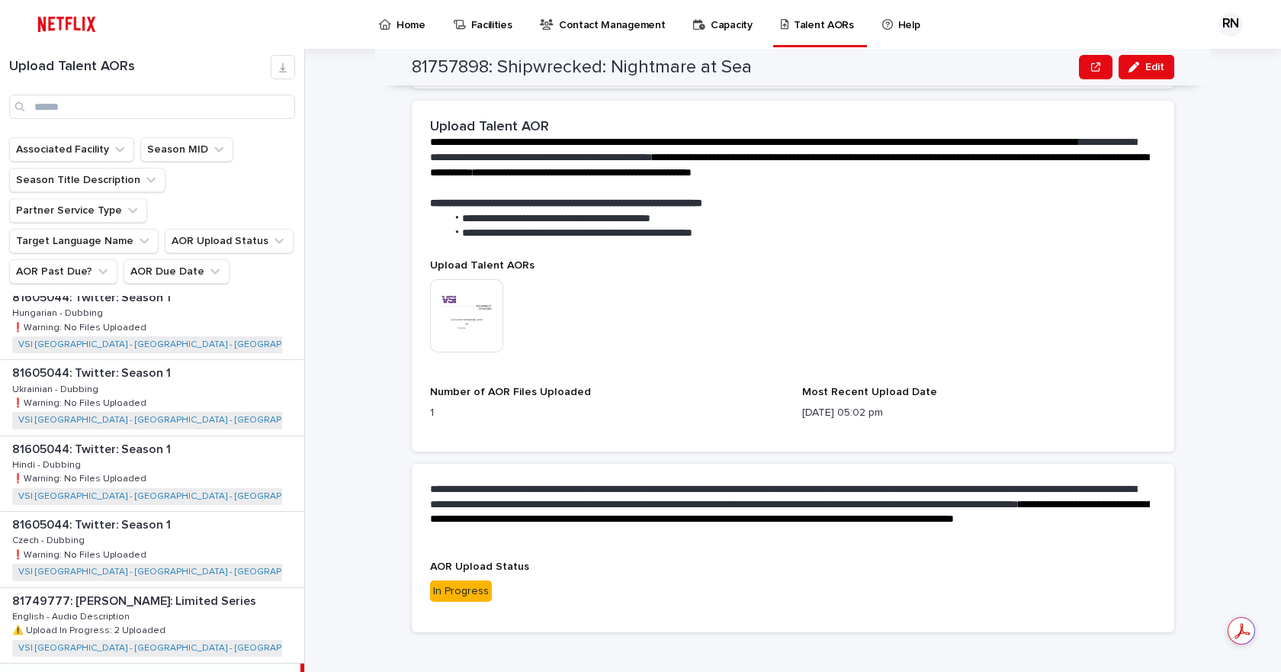
scroll to position [1220, 0]
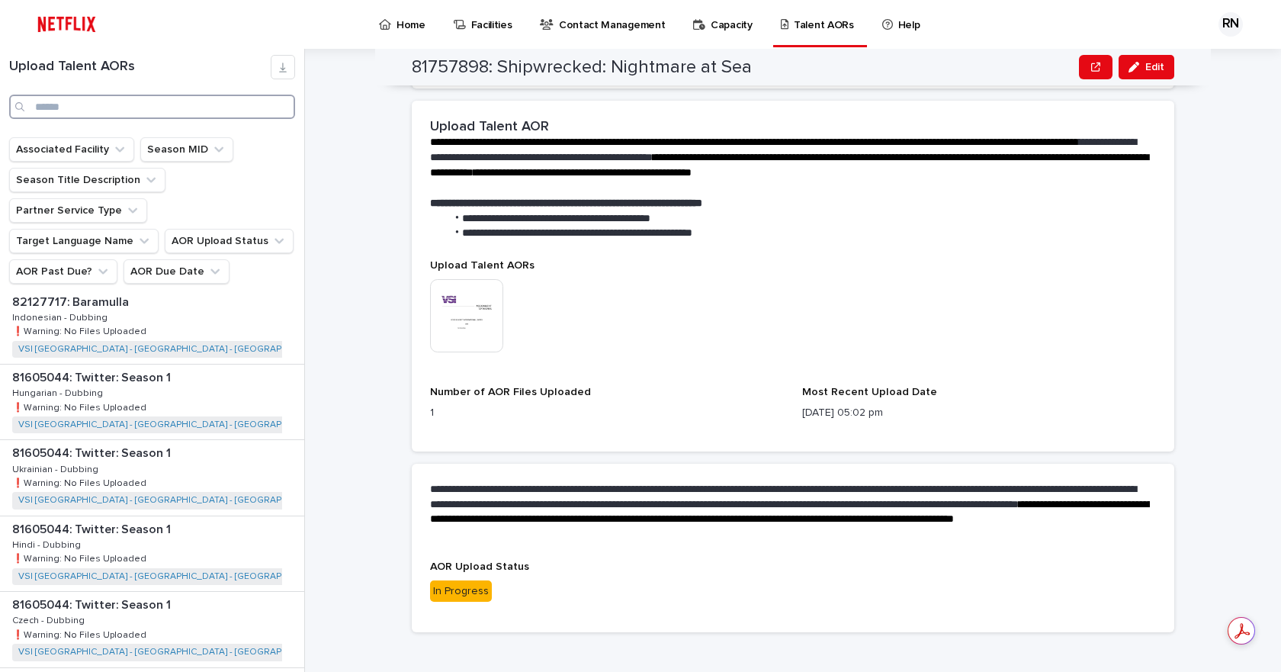
click at [154, 97] on input "Search" at bounding box center [152, 107] width 286 height 24
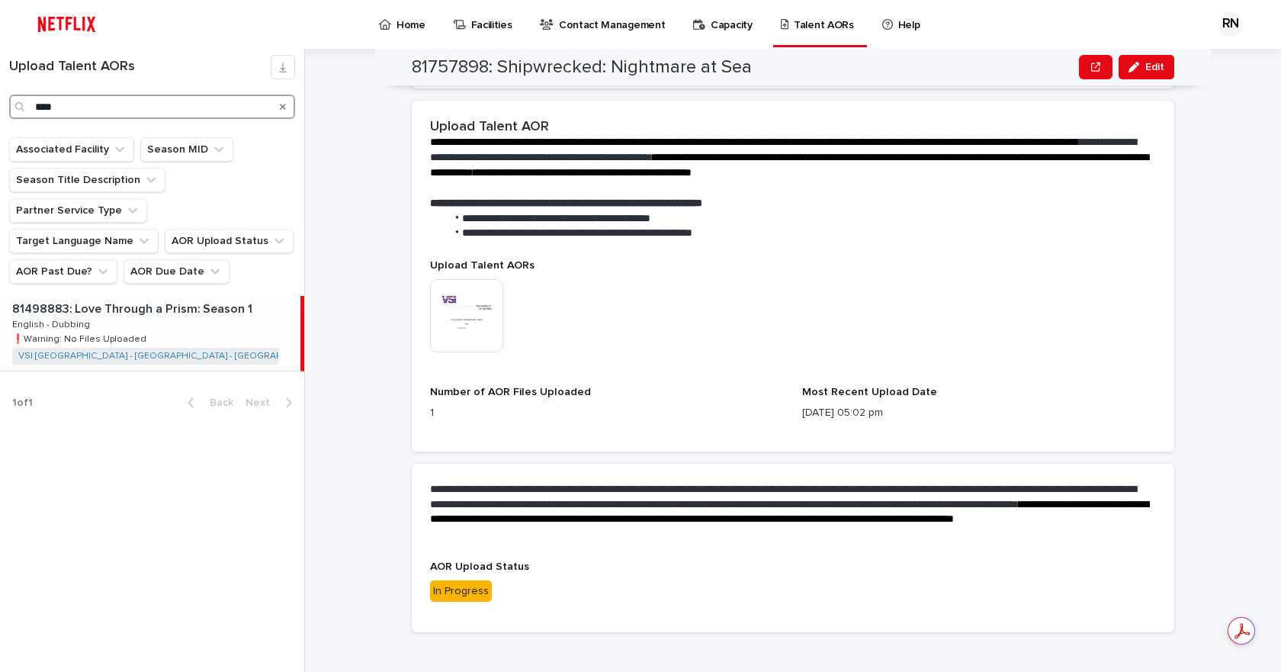
type input "****"
click at [149, 299] on p "81498883: Love Through a Prism: Season 1" at bounding box center [133, 308] width 243 height 18
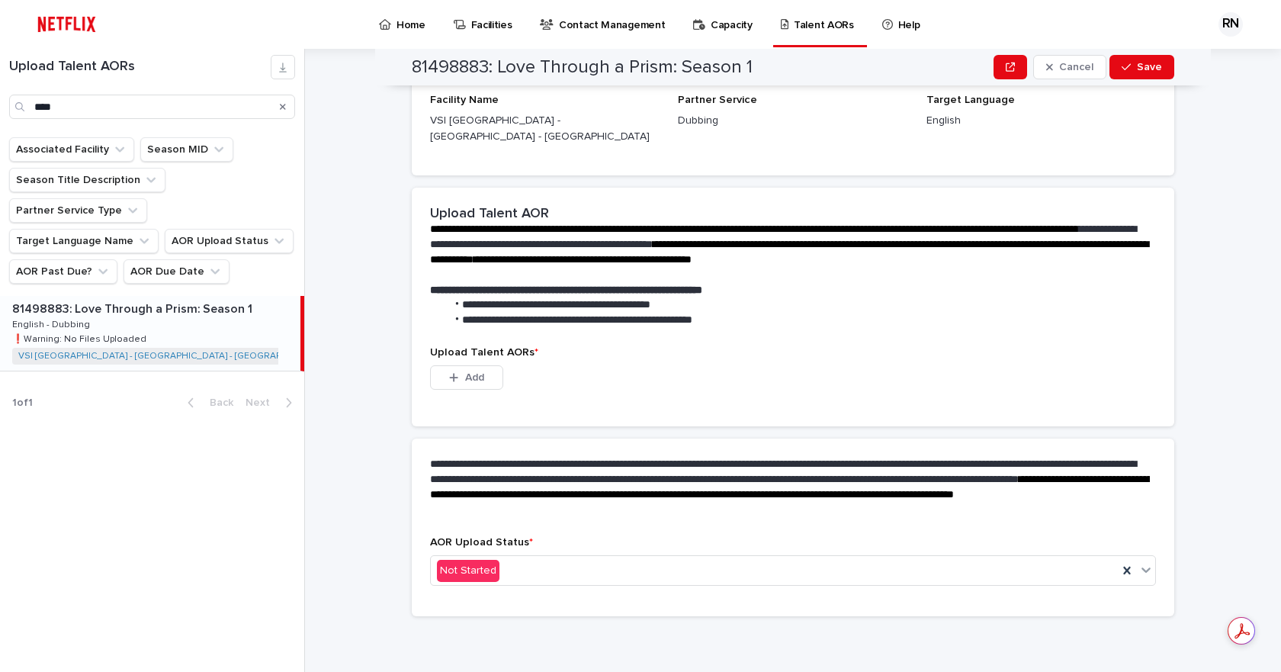
scroll to position [242, 0]
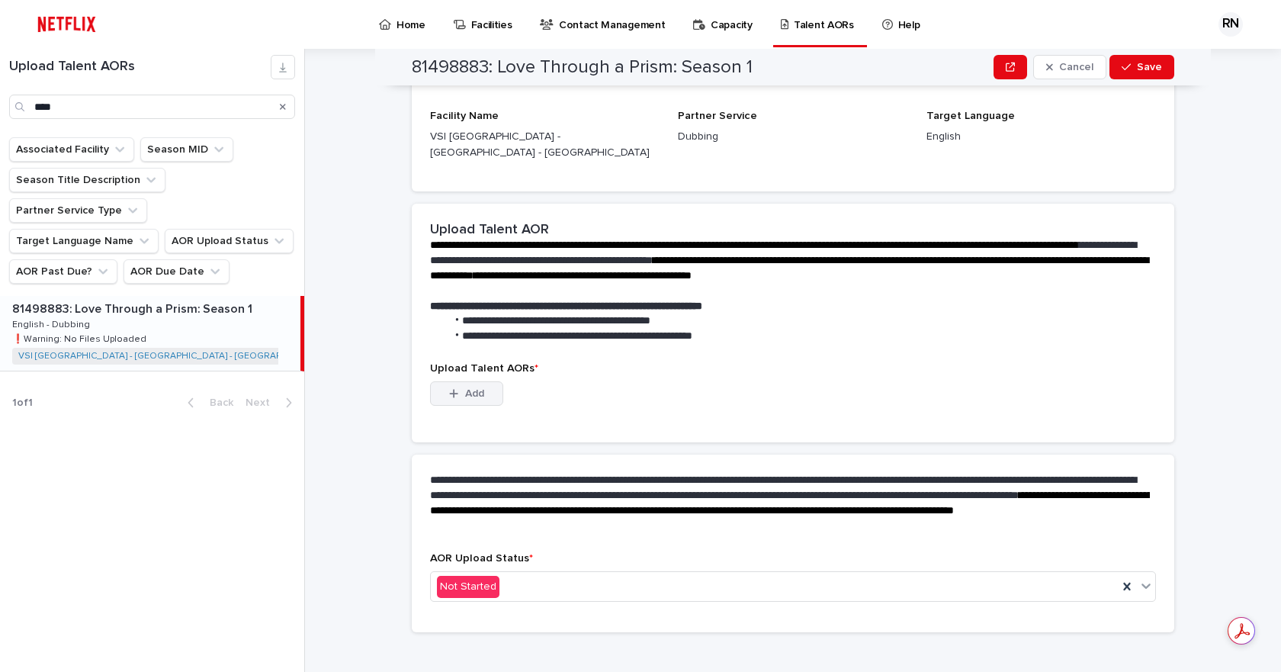
click at [449, 388] on icon "button" at bounding box center [453, 393] width 9 height 11
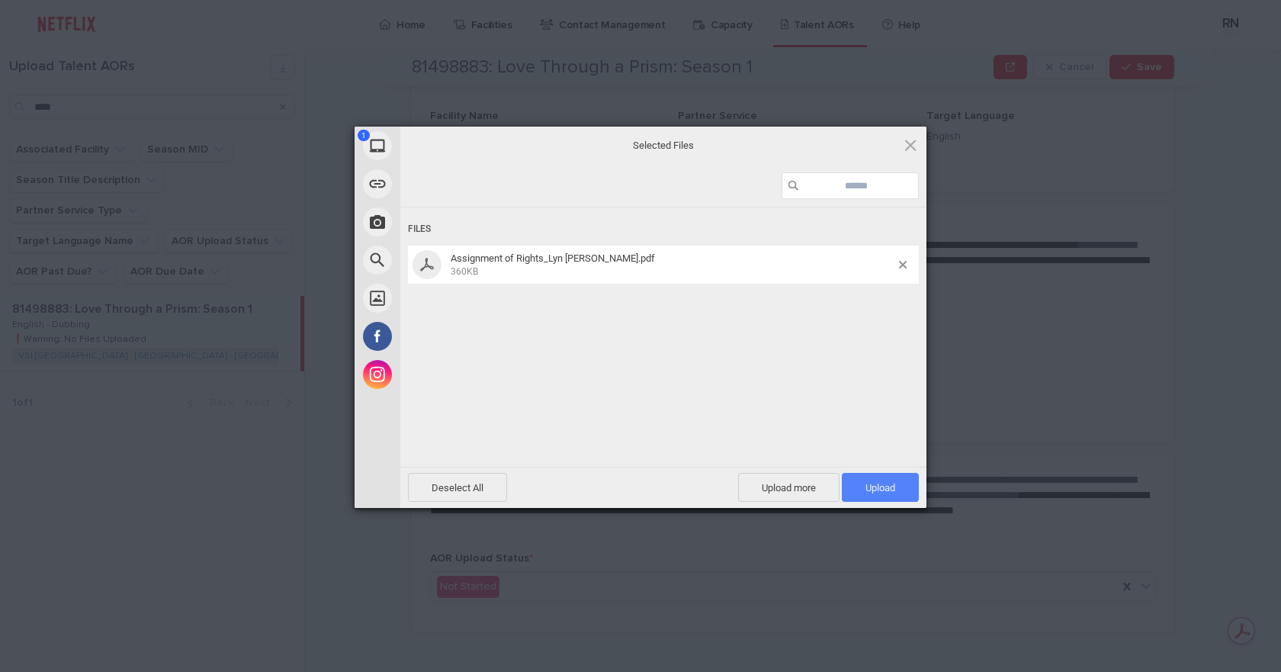
click at [887, 491] on span "Upload 1" at bounding box center [880, 487] width 30 height 11
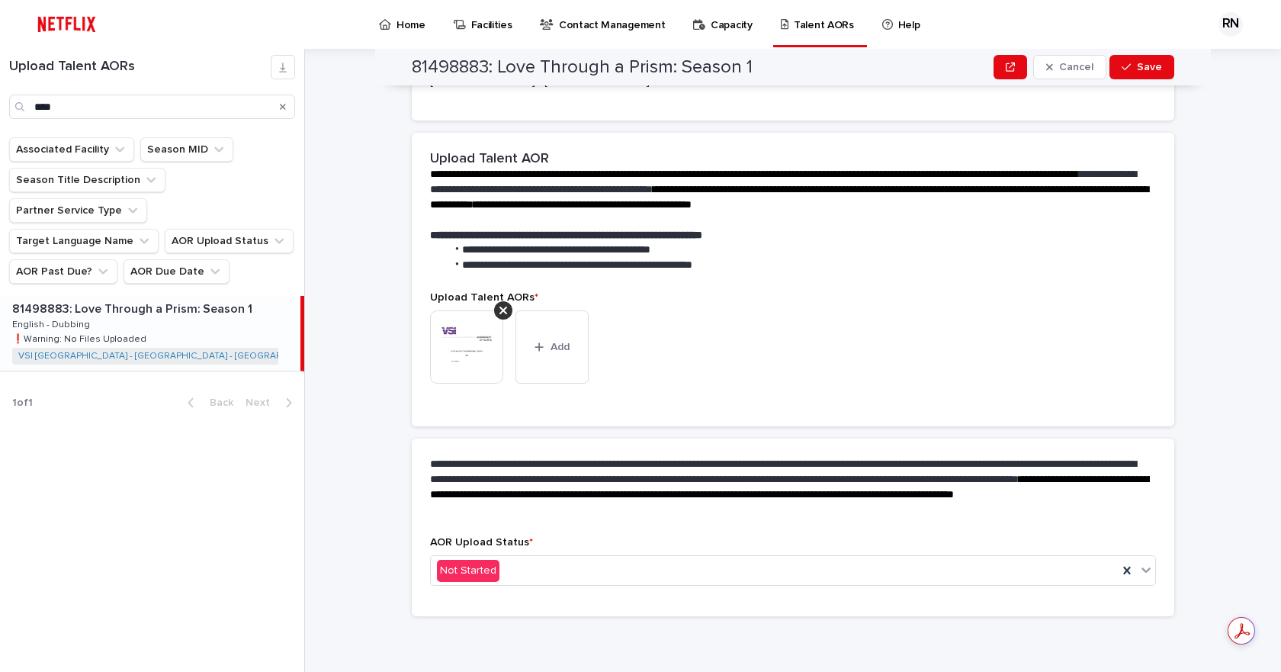
scroll to position [223, 0]
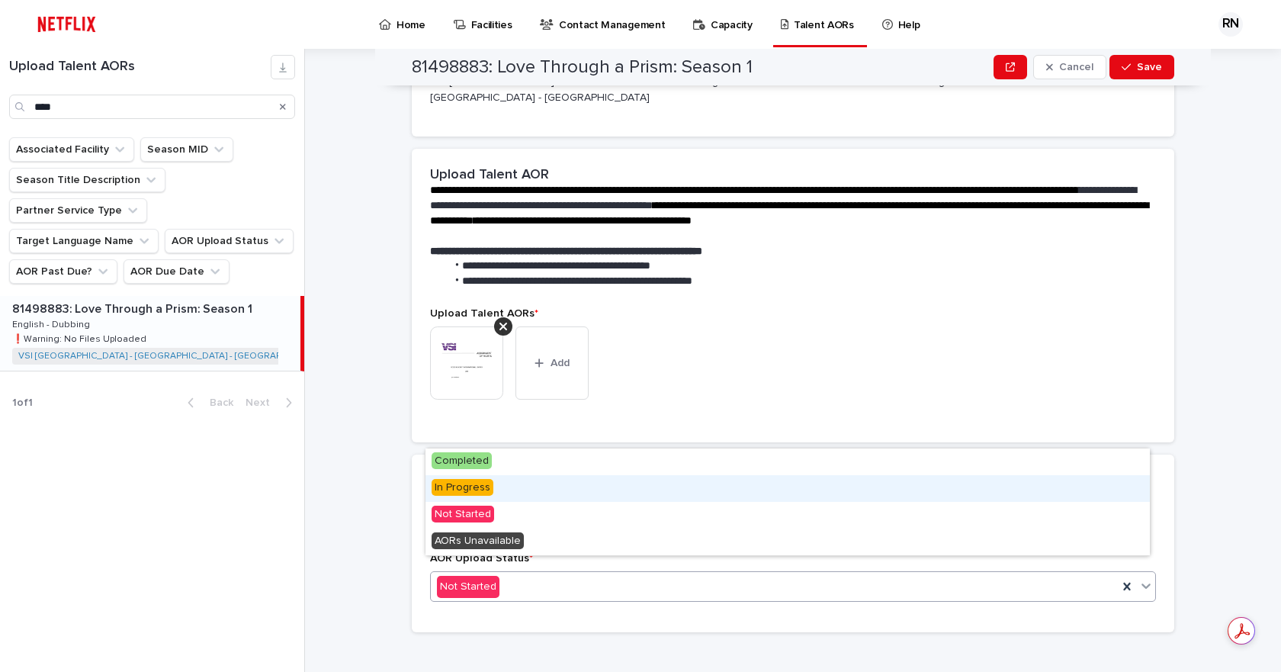
click at [468, 480] on span "In Progress" at bounding box center [462, 487] width 62 height 17
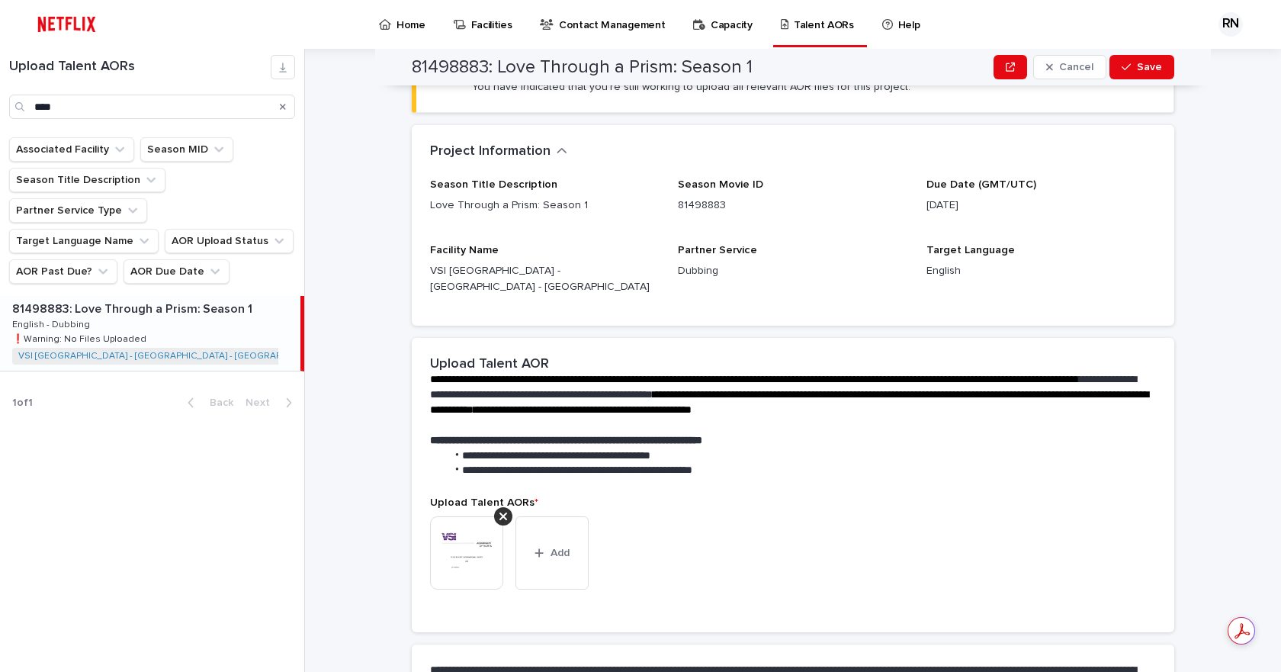
scroll to position [0, 0]
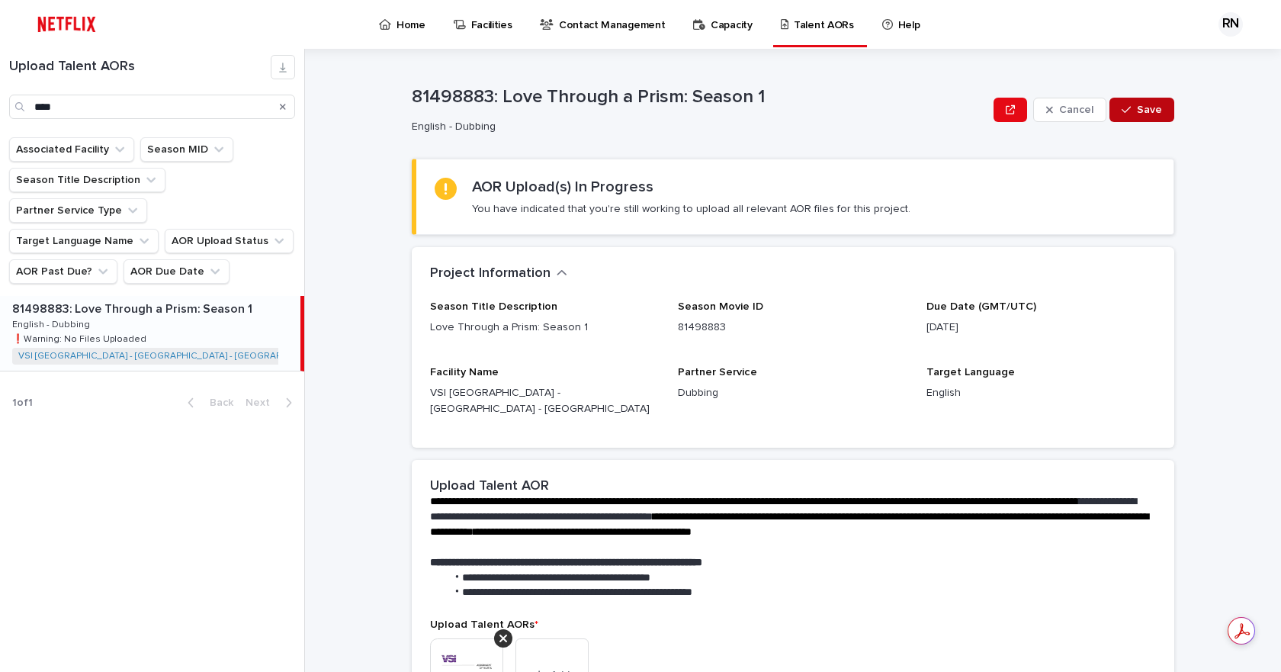
click at [1155, 111] on span "Save" at bounding box center [1149, 109] width 25 height 11
drag, startPoint x: 1041, startPoint y: 325, endPoint x: 720, endPoint y: 348, distance: 322.5
click at [752, 313] on div "Season Title Description Love Through a Prism: Season 1 Season Movie ID 8149888…" at bounding box center [793, 364] width 726 height 129
click at [896, 309] on p "Season Movie ID" at bounding box center [792, 306] width 229 height 13
